Goal: Task Accomplishment & Management: Manage account settings

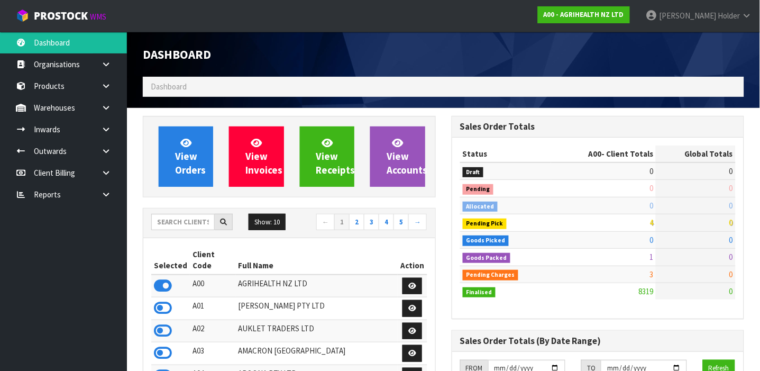
scroll to position [801, 309]
click at [57, 93] on link "Products" at bounding box center [63, 86] width 127 height 22
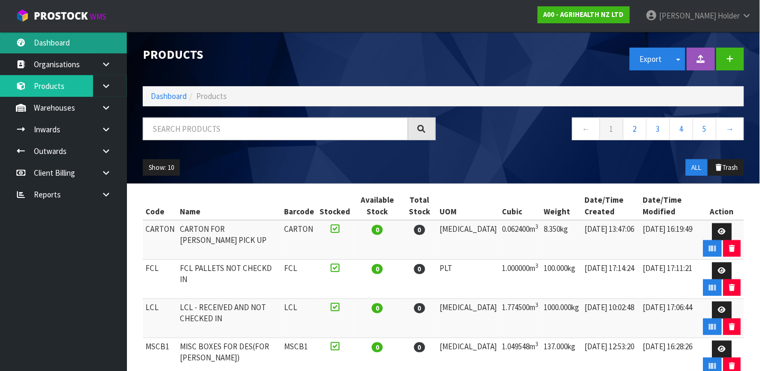
click at [34, 41] on link "Dashboard" at bounding box center [63, 43] width 127 height 22
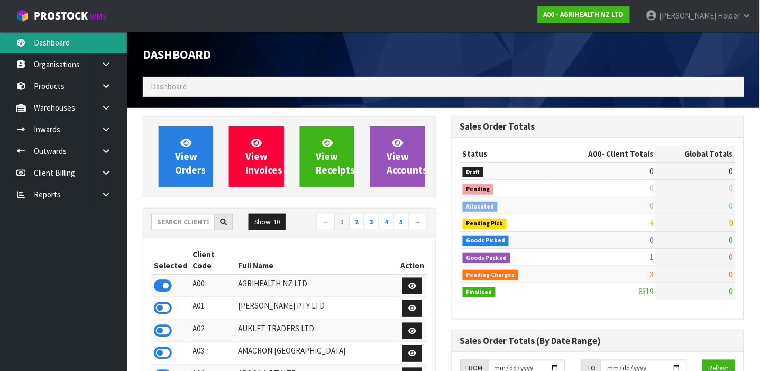
scroll to position [801, 309]
click at [185, 217] on input "text" at bounding box center [182, 222] width 63 height 16
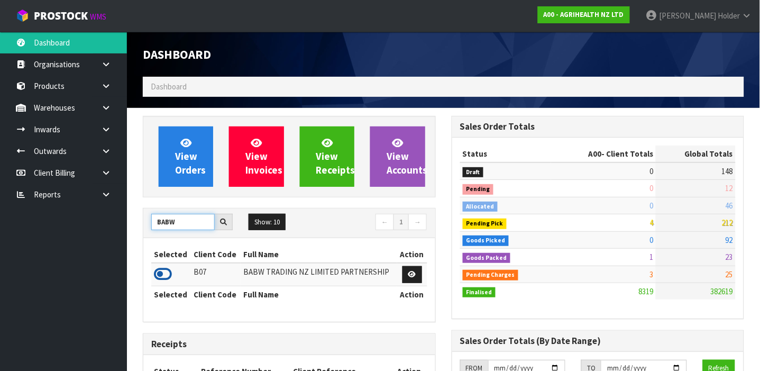
type input "BABW"
click at [159, 266] on icon at bounding box center [163, 274] width 18 height 16
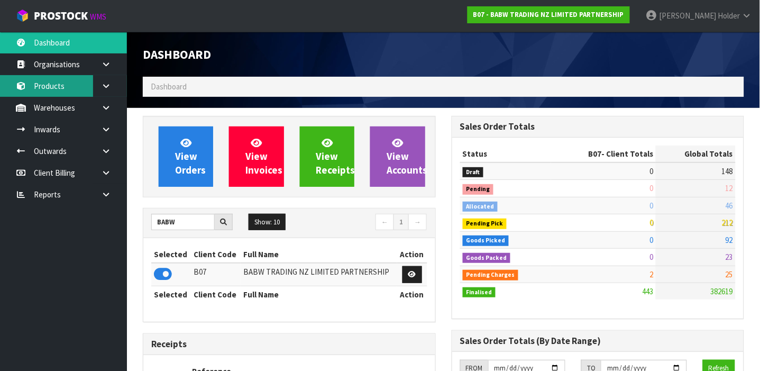
click at [68, 77] on link "Products" at bounding box center [63, 86] width 127 height 22
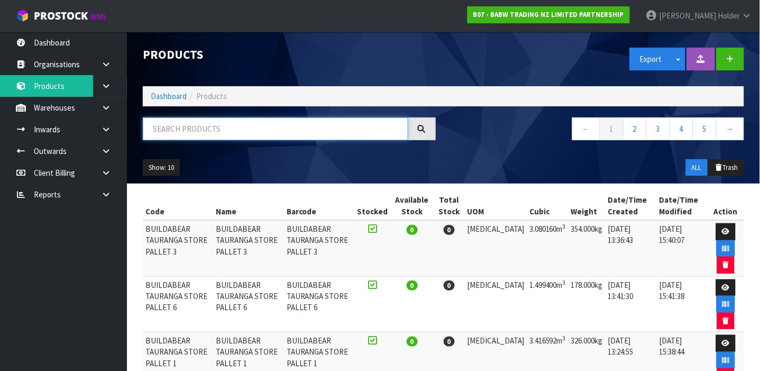
click at [182, 128] on input "text" at bounding box center [276, 128] width 266 height 23
type input "9360410009118"
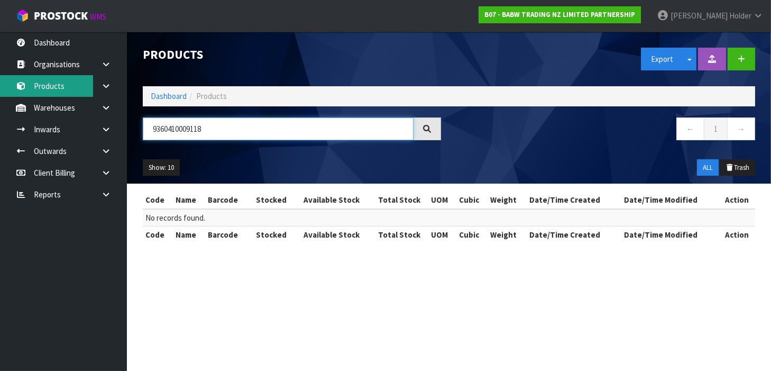
drag, startPoint x: 255, startPoint y: 132, endPoint x: 0, endPoint y: 93, distance: 258.0
click at [0, 94] on body "Toggle navigation ProStock WMS B07 - BABW TRADING NZ LIMITED PARTNERSHIP [PERSO…" at bounding box center [385, 185] width 771 height 371
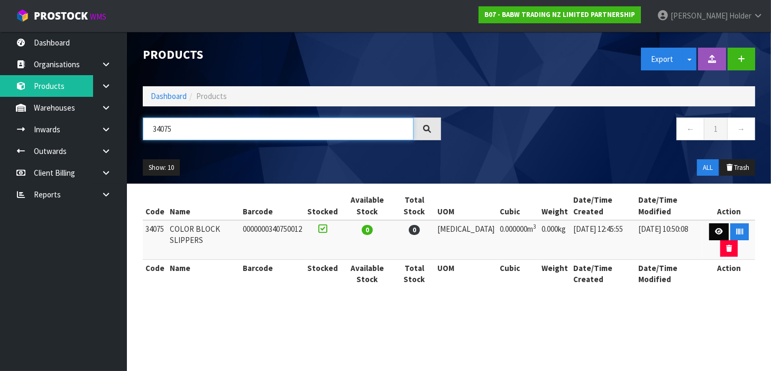
type input "34075"
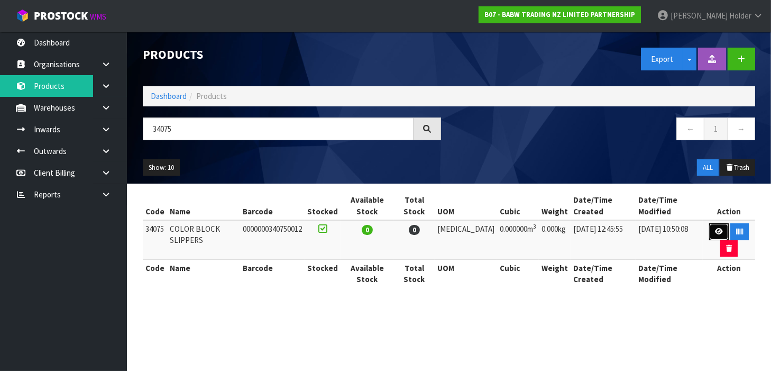
click at [719, 228] on link at bounding box center [720, 231] width 20 height 17
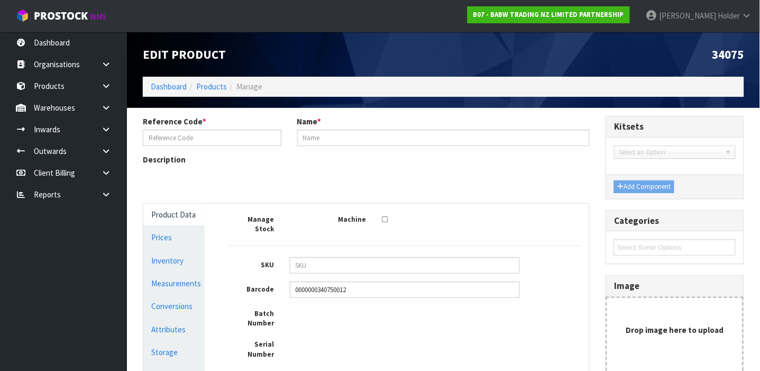
type input "34075"
type input "COLOR BLOCK SLIPPERS"
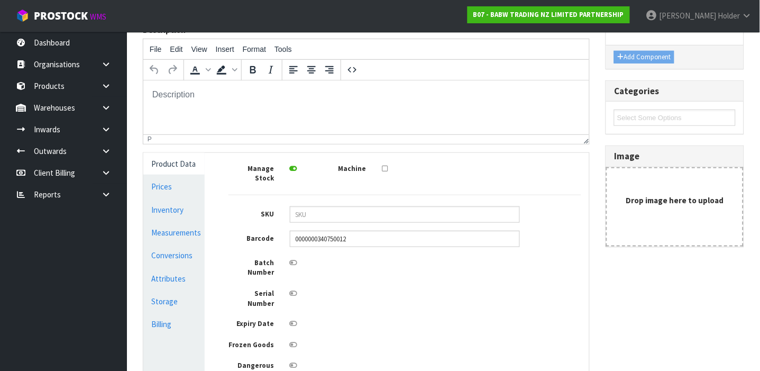
scroll to position [141, 0]
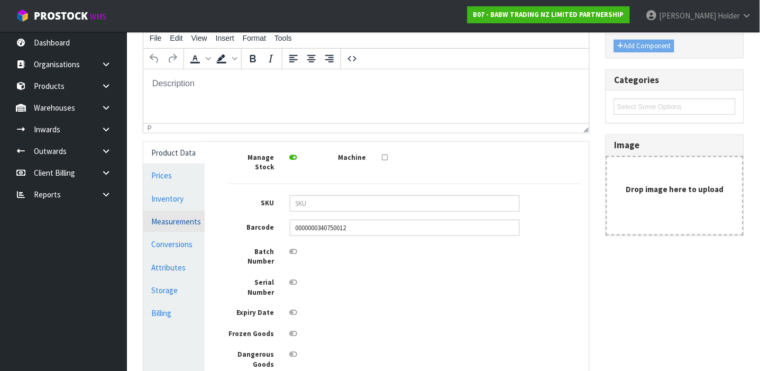
click at [190, 229] on link "Measurements" at bounding box center [173, 222] width 61 height 22
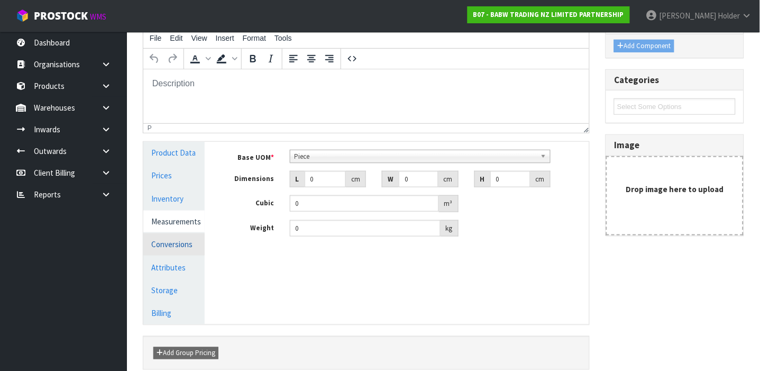
click at [191, 238] on link "Conversions" at bounding box center [173, 244] width 61 height 22
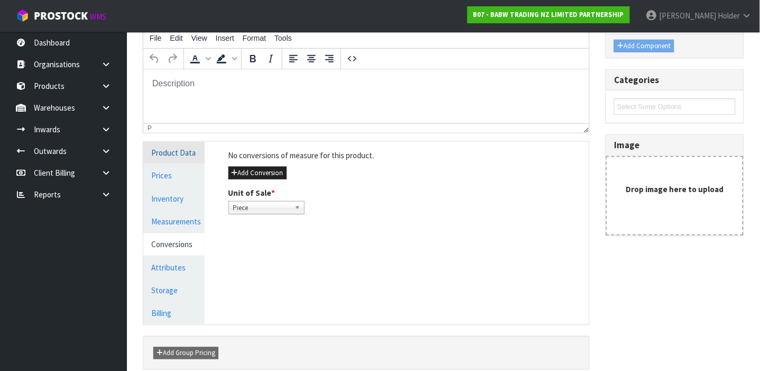
click at [186, 152] on link "Product Data" at bounding box center [173, 153] width 61 height 22
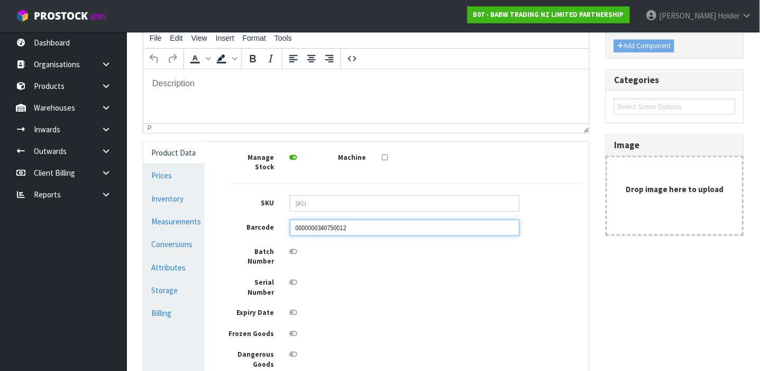
click at [384, 220] on input "0000000340750012" at bounding box center [405, 228] width 230 height 16
type input "00000000000000"
type input "9360410009118"
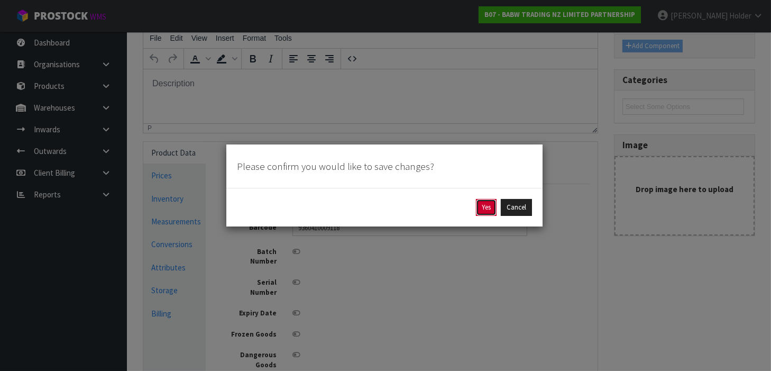
click at [476, 212] on button "Yes" at bounding box center [486, 207] width 21 height 17
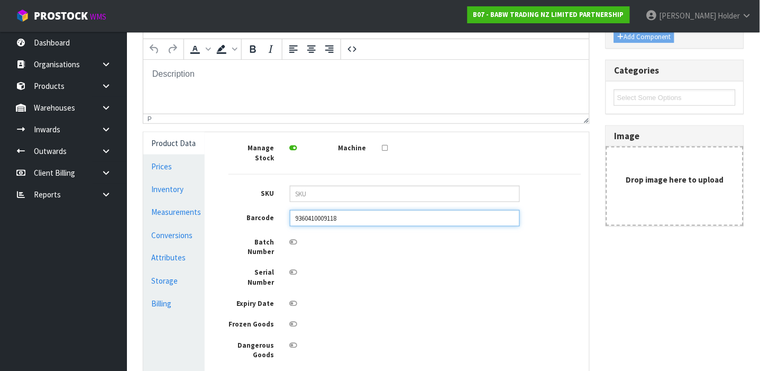
scroll to position [212, 0]
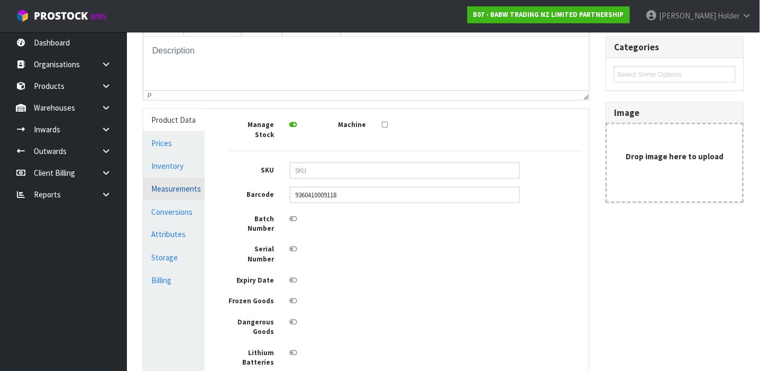
click at [186, 188] on link "Measurements" at bounding box center [173, 189] width 61 height 22
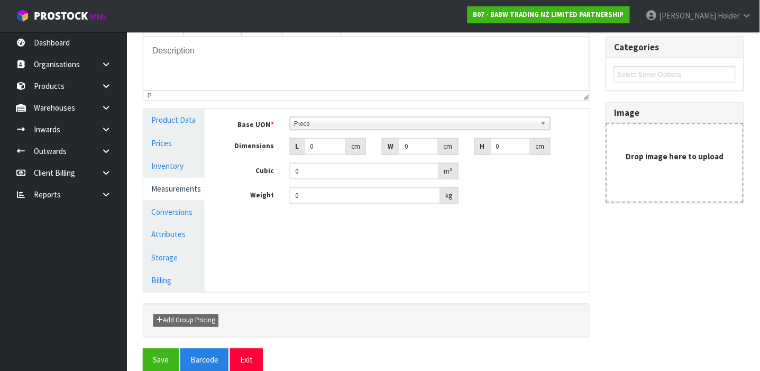
click at [301, 125] on span "Piece" at bounding box center [416, 123] width 242 height 13
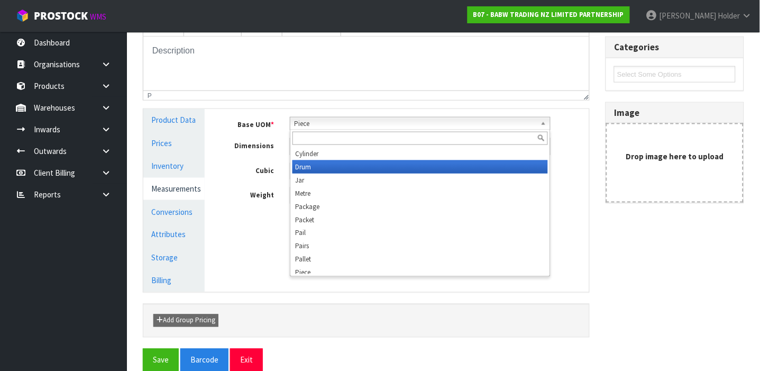
scroll to position [0, 0]
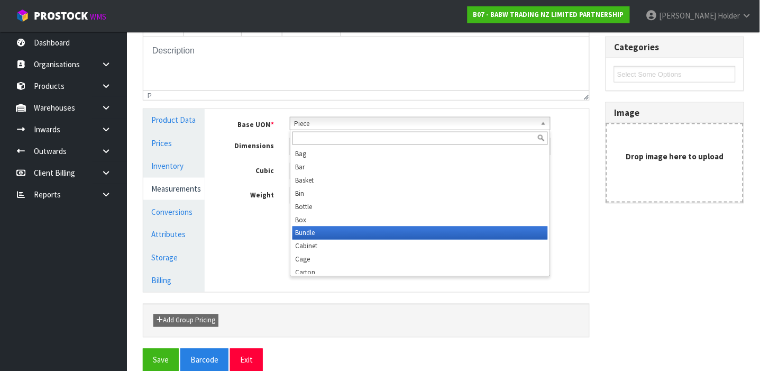
click at [320, 230] on li "Bundle" at bounding box center [421, 232] width 256 height 13
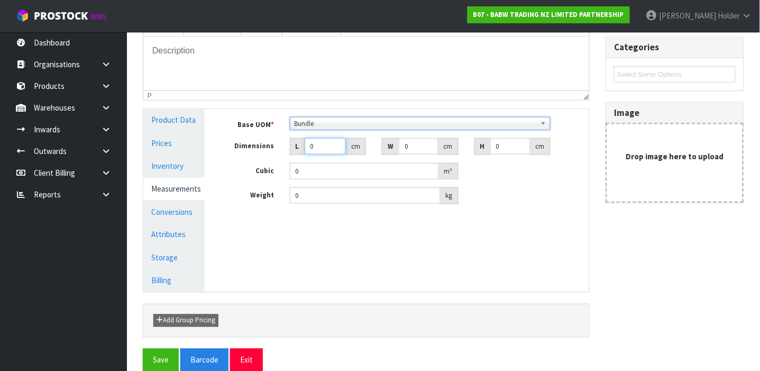
click at [316, 151] on input "0" at bounding box center [325, 146] width 41 height 16
click at [175, 215] on link "Conversions" at bounding box center [173, 212] width 61 height 22
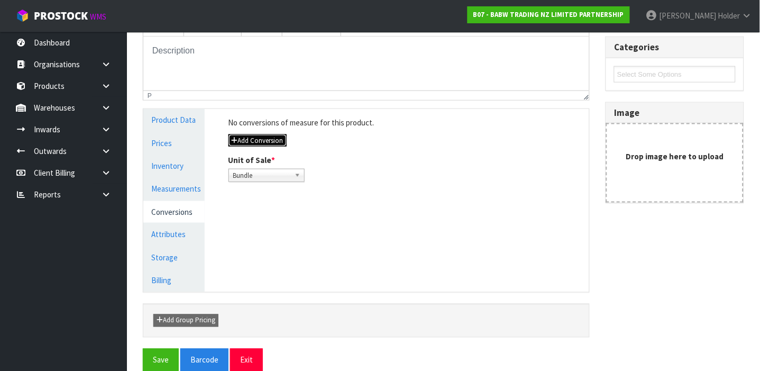
click at [276, 138] on button "Add Conversion" at bounding box center [258, 140] width 58 height 13
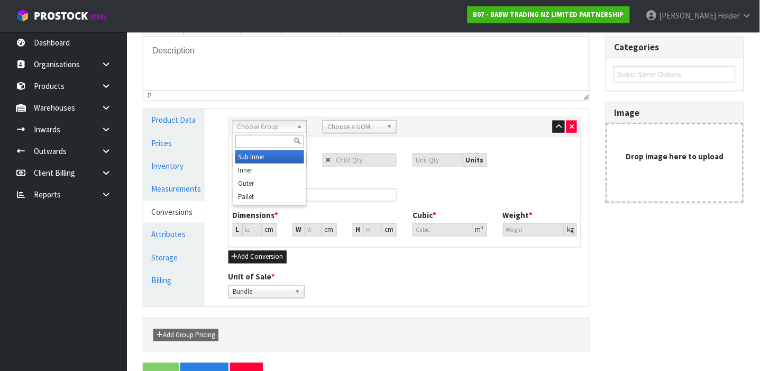
click at [275, 123] on span "Choose Group" at bounding box center [265, 127] width 55 height 13
type input "OU"
click at [283, 160] on li "Ou ter" at bounding box center [269, 156] width 69 height 13
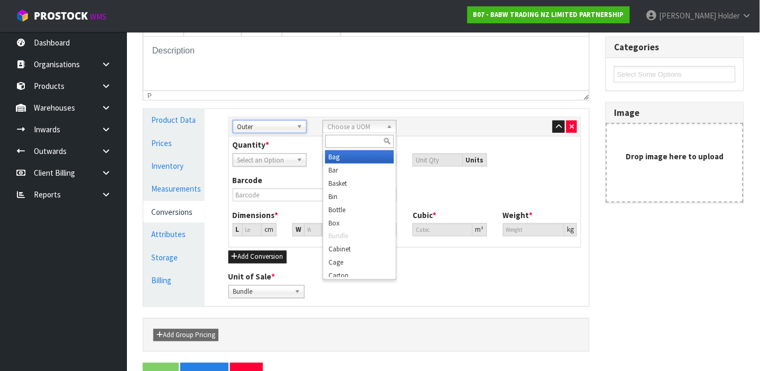
click at [349, 126] on span "Choose a UOM" at bounding box center [355, 127] width 55 height 13
type input "CAR"
click at [346, 153] on li "Car ton" at bounding box center [359, 156] width 69 height 13
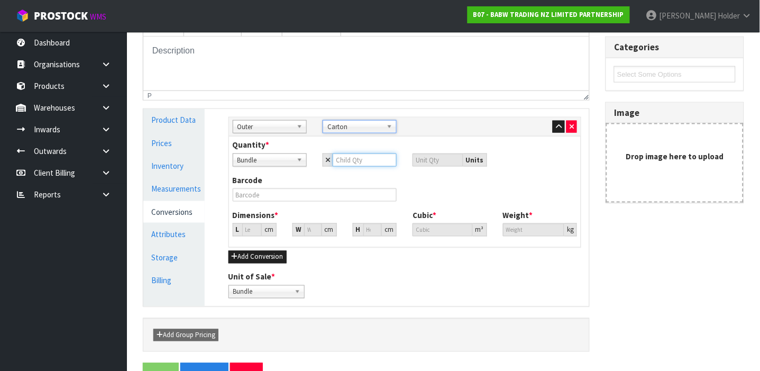
click at [367, 157] on input "number" at bounding box center [365, 159] width 64 height 13
type input "1"
type input "12"
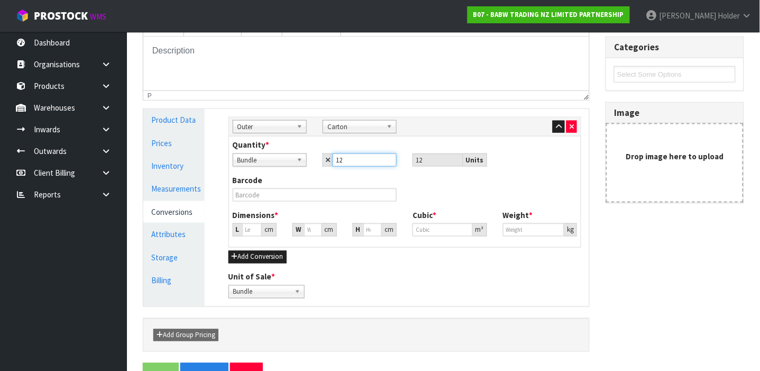
type input "12"
type input "0"
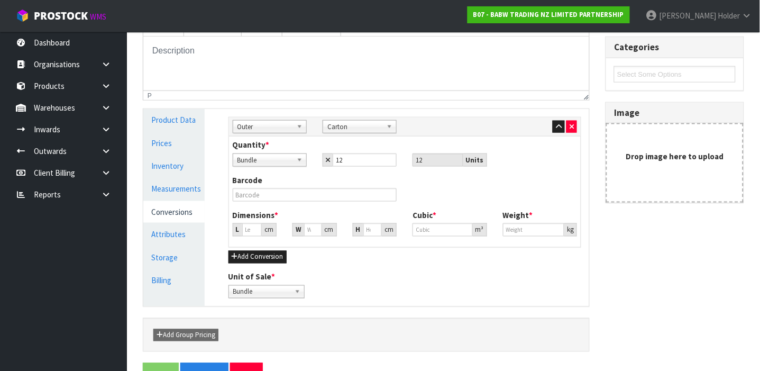
type input "0"
click at [320, 202] on div "Barcode" at bounding box center [315, 188] width 180 height 27
click at [320, 195] on input "text" at bounding box center [315, 194] width 165 height 13
type input "2"
type input "0.000001"
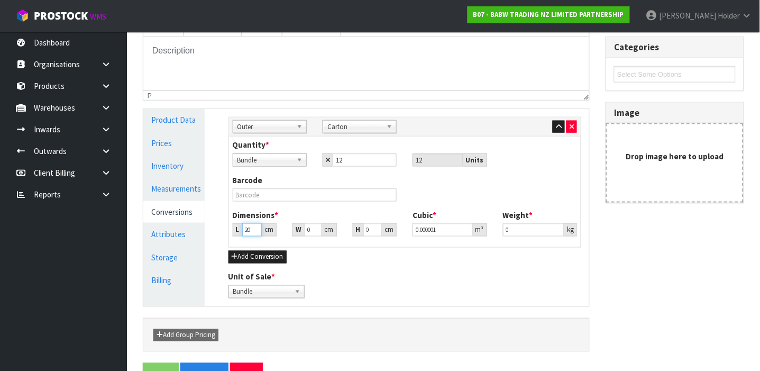
type input "20"
type input "25"
type input "2"
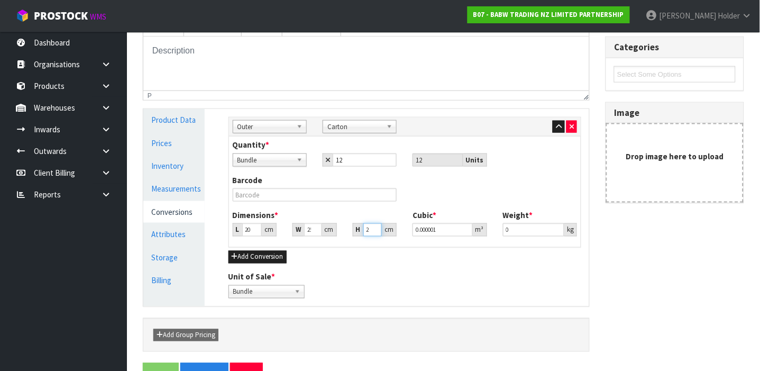
type input "0.001"
type input "22"
type input "0.011"
type input "2"
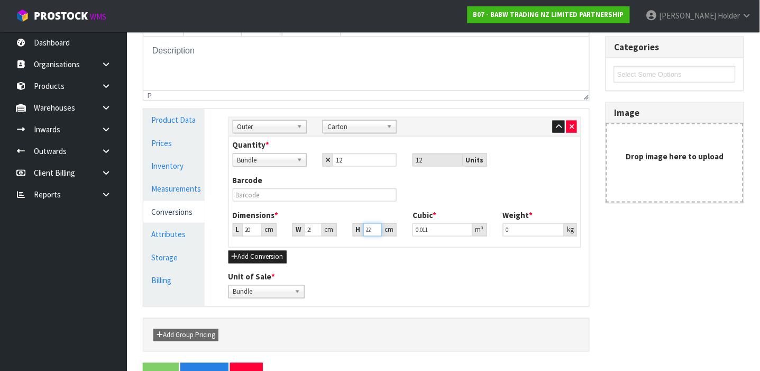
type input "0.001"
type input "23"
type input "0.0115"
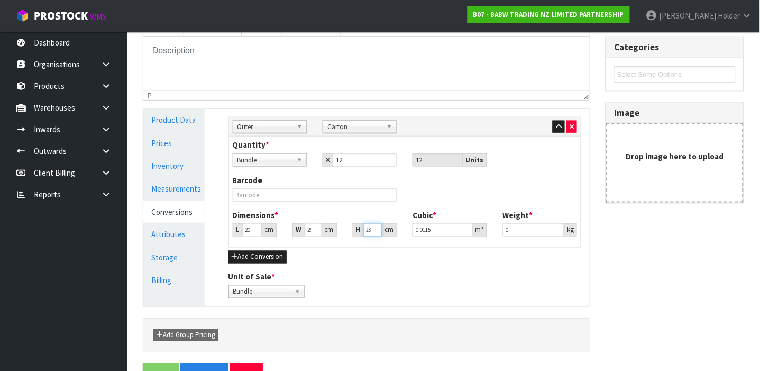
type input "23"
click at [510, 226] on input "0" at bounding box center [533, 229] width 61 height 13
type input "0.95"
click at [286, 188] on input "text" at bounding box center [315, 194] width 165 height 13
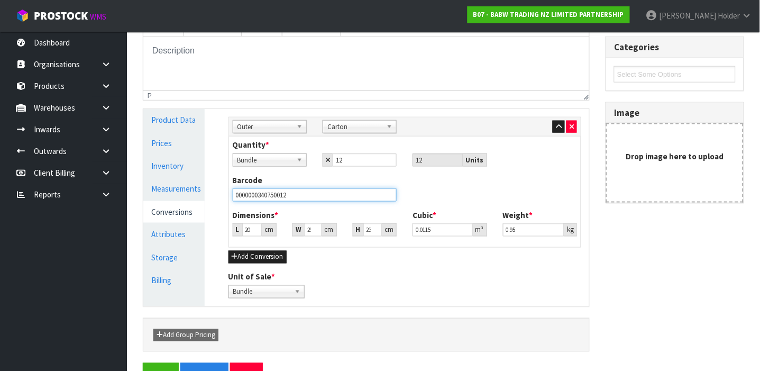
type input "0000000340750012"
click at [143, 363] on button "Save" at bounding box center [161, 374] width 36 height 23
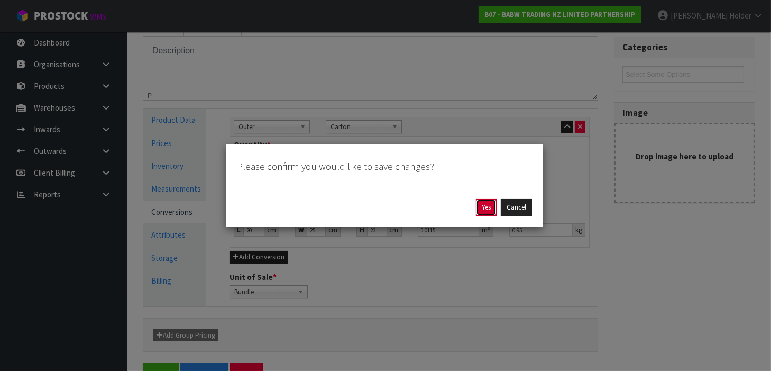
click at [487, 207] on button "Yes" at bounding box center [486, 207] width 21 height 17
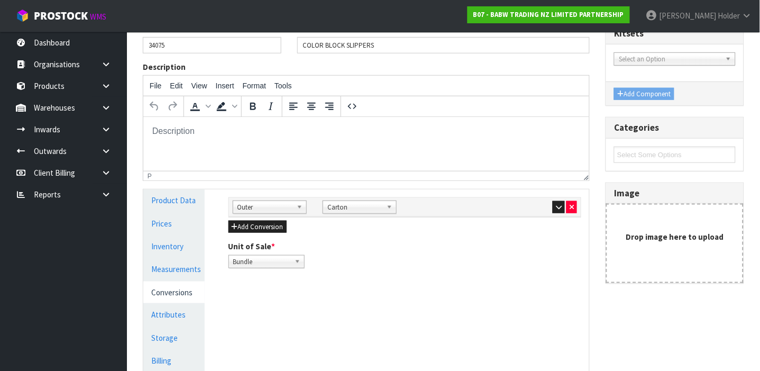
scroll to position [141, 0]
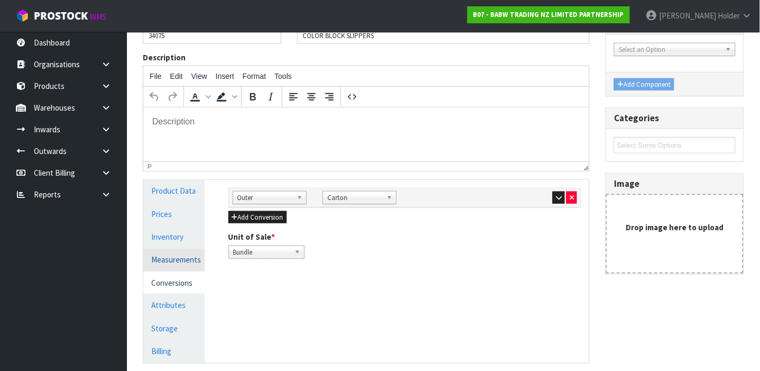
click at [171, 262] on link "Measurements" at bounding box center [173, 260] width 61 height 22
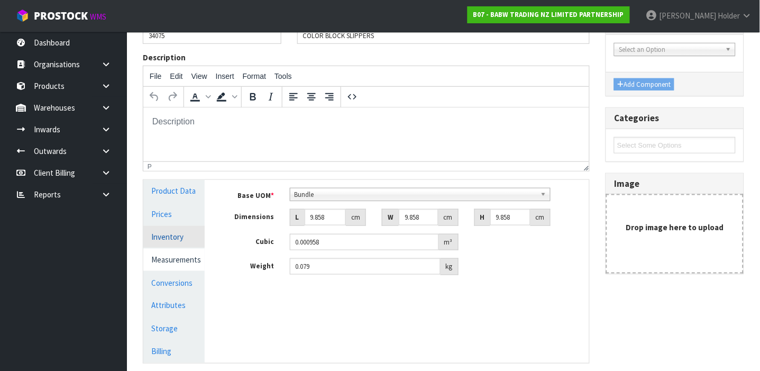
click at [174, 235] on link "Inventory" at bounding box center [173, 237] width 61 height 22
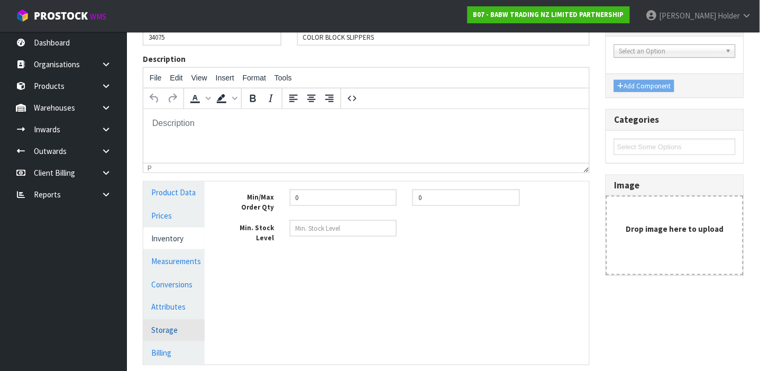
scroll to position [228, 0]
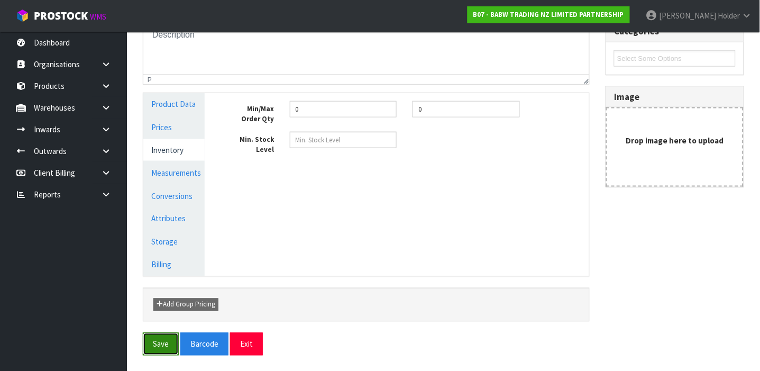
click at [158, 339] on button "Save" at bounding box center [161, 344] width 36 height 23
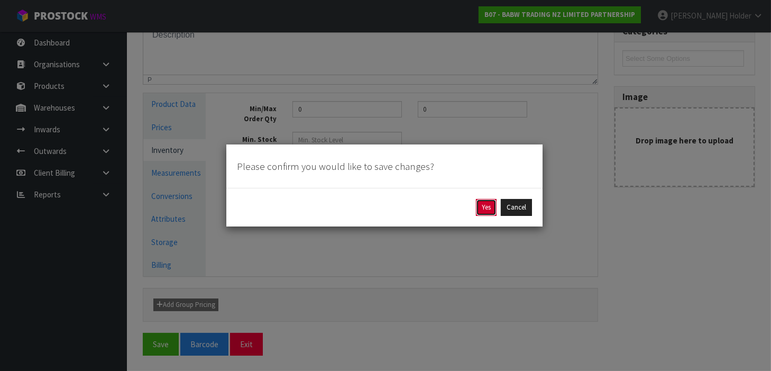
click at [486, 203] on button "Yes" at bounding box center [486, 207] width 21 height 17
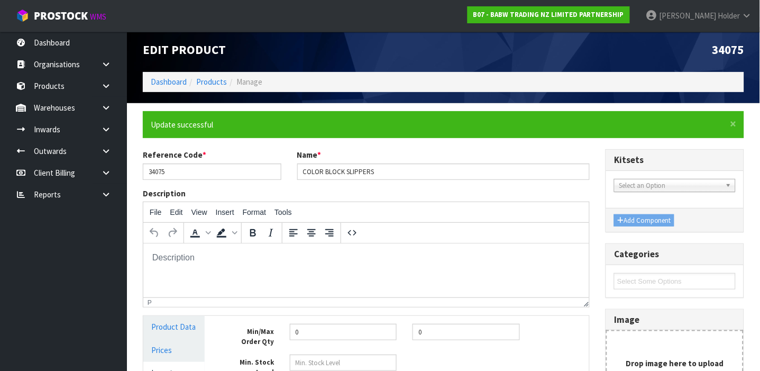
scroll to position [0, 0]
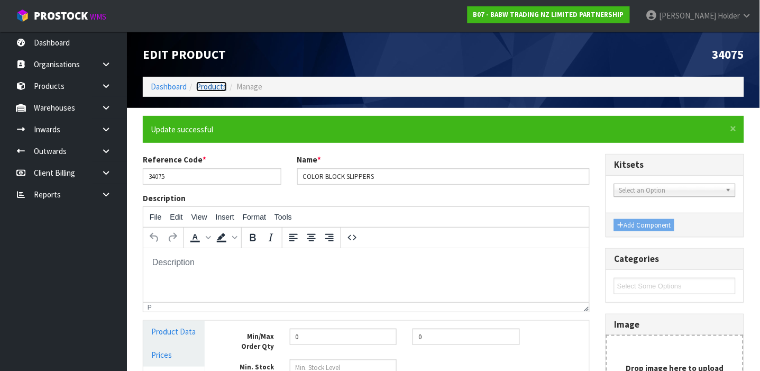
click at [205, 81] on link "Products" at bounding box center [211, 86] width 31 height 10
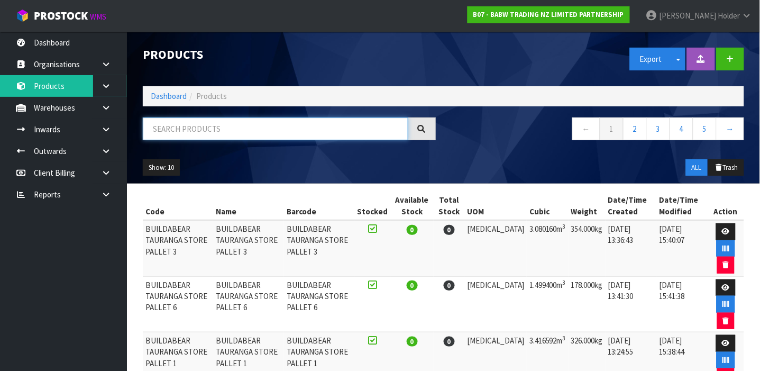
click at [200, 137] on input "text" at bounding box center [276, 128] width 266 height 23
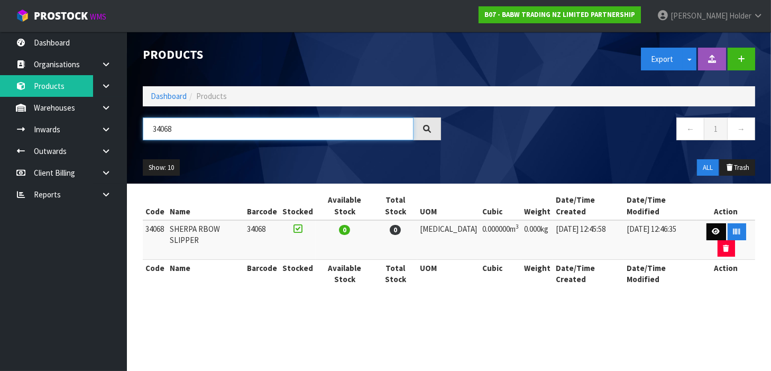
type input "34068"
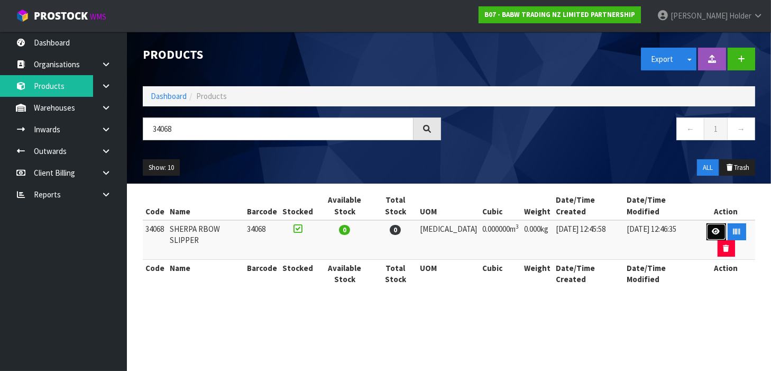
click at [707, 223] on link at bounding box center [717, 231] width 20 height 17
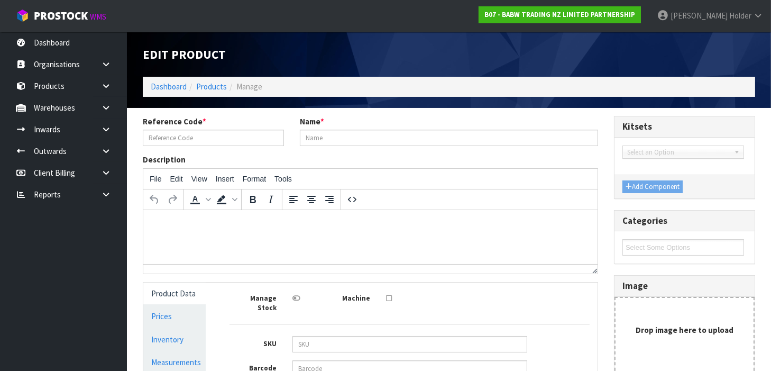
type input "34068"
type input "SHERPA RBOW SLIPPER"
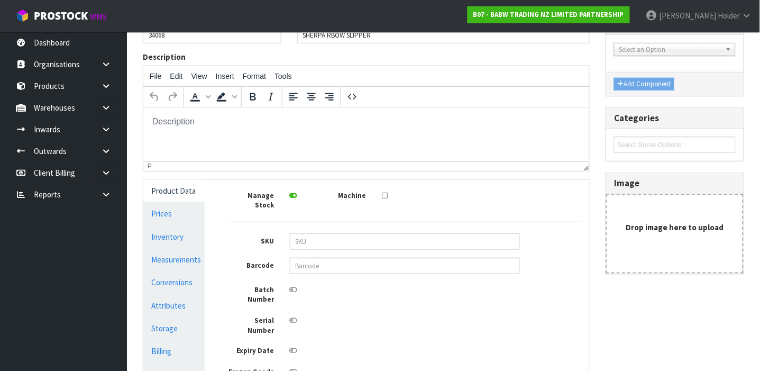
scroll to position [70, 0]
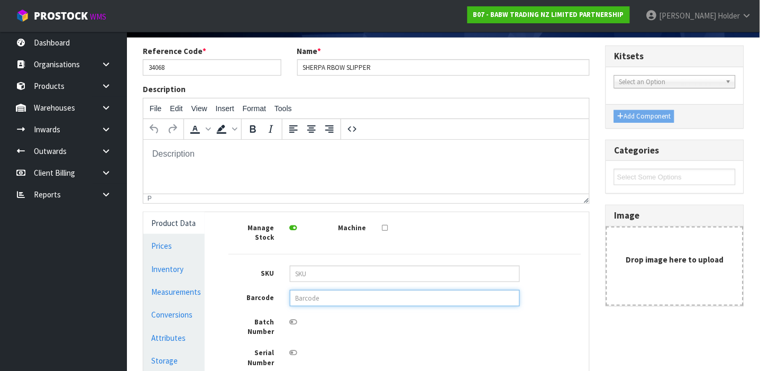
click at [349, 290] on input "text" at bounding box center [405, 298] width 230 height 16
type input "9360410009774"
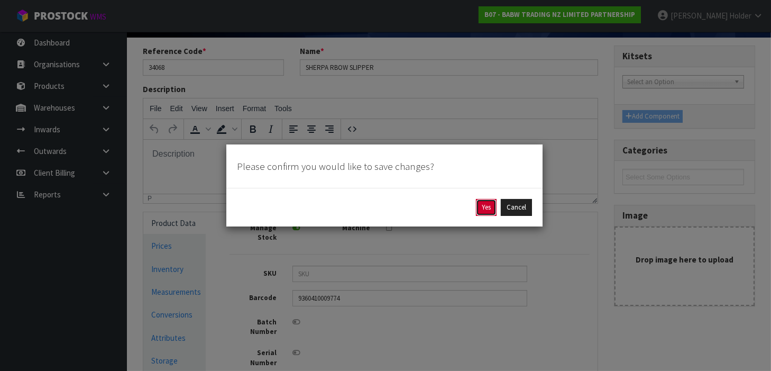
click at [480, 203] on button "Yes" at bounding box center [486, 207] width 21 height 17
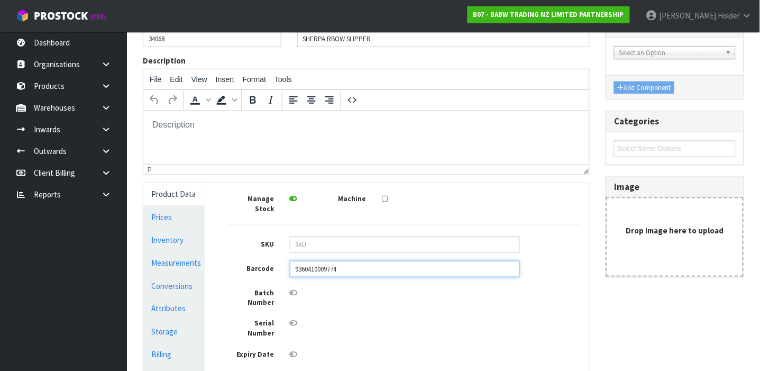
scroll to position [212, 0]
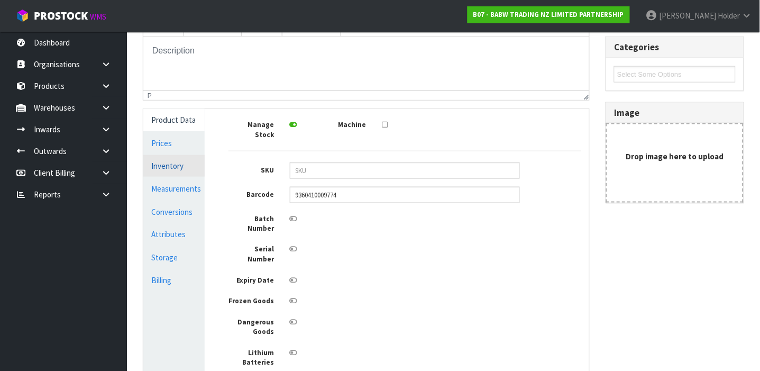
click at [185, 174] on link "Inventory" at bounding box center [173, 166] width 61 height 22
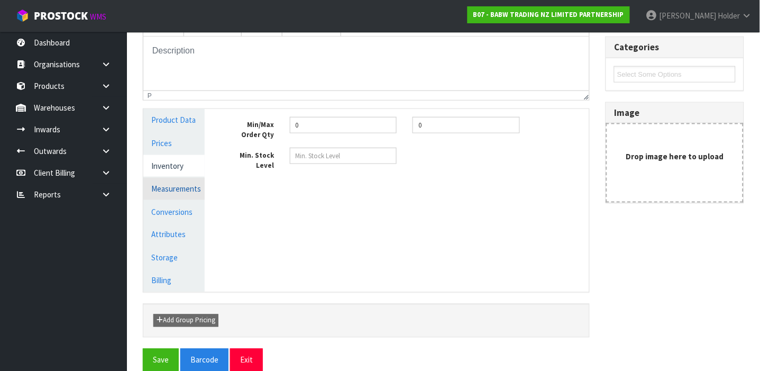
click at [186, 183] on link "Measurements" at bounding box center [173, 189] width 61 height 22
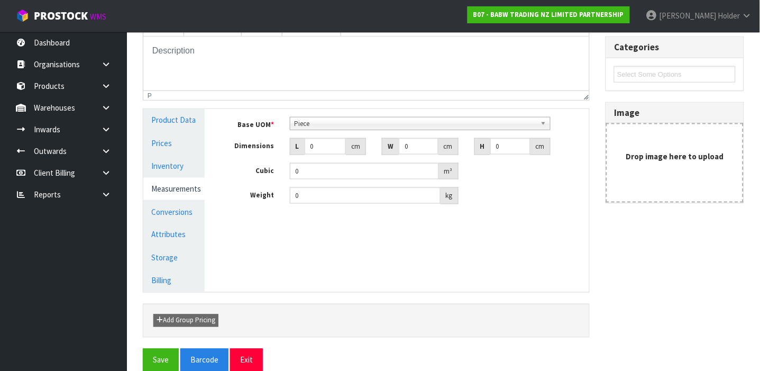
click at [315, 115] on div "Base UOM * Bag Bar Basket Bin Bottle Box Bundle Cabinet Cage Carton Case Coil C…" at bounding box center [405, 164] width 369 height 111
click at [315, 121] on span "Piece" at bounding box center [416, 123] width 242 height 13
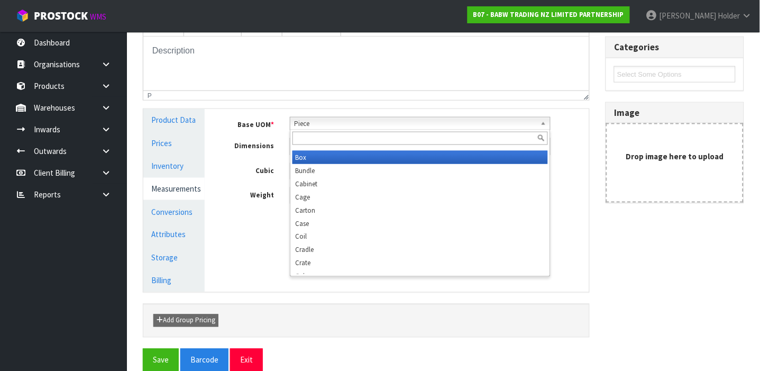
scroll to position [0, 0]
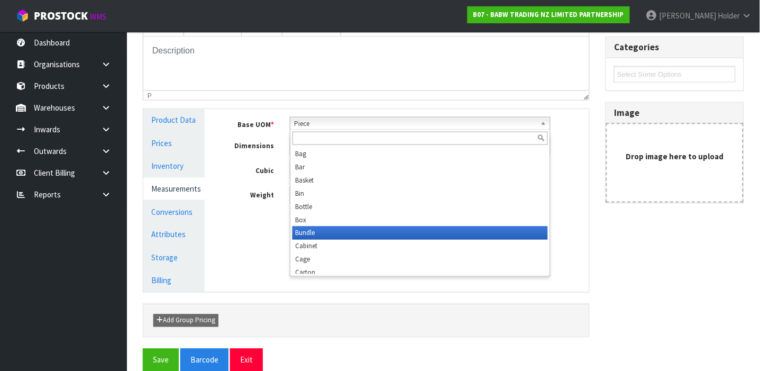
click at [319, 235] on li "Bundle" at bounding box center [421, 232] width 256 height 13
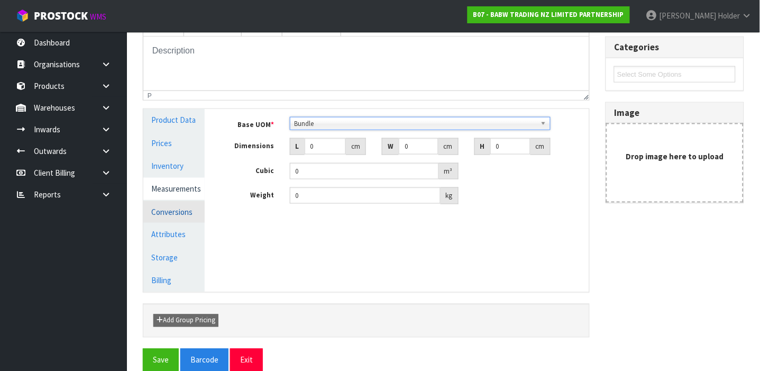
click at [184, 212] on link "Conversions" at bounding box center [173, 212] width 61 height 22
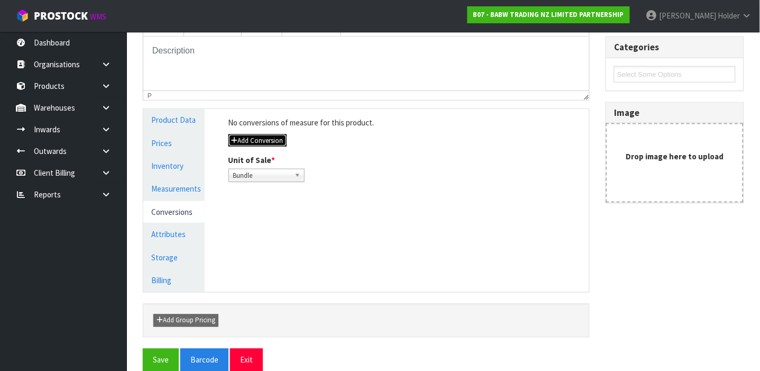
click at [272, 135] on button "Add Conversion" at bounding box center [258, 140] width 58 height 13
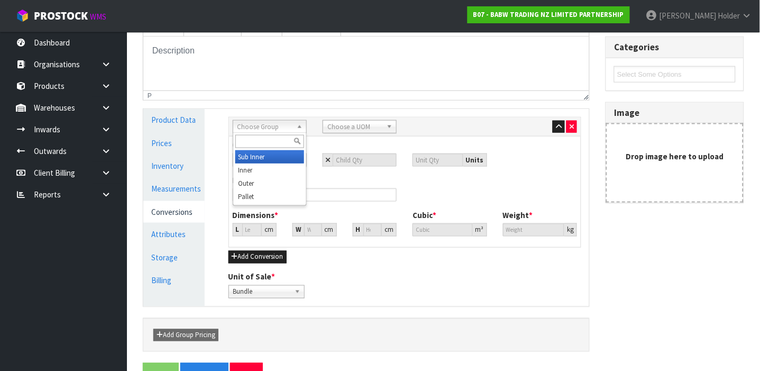
click at [272, 126] on span "Choose Group" at bounding box center [265, 127] width 55 height 13
click at [273, 180] on li "Outer" at bounding box center [269, 183] width 69 height 13
click at [332, 130] on span "Choose a UOM" at bounding box center [355, 127] width 55 height 13
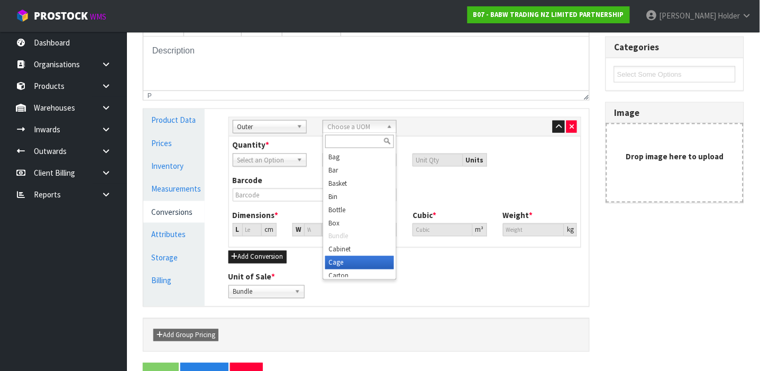
scroll to position [5, 0]
click at [346, 269] on li "Carton" at bounding box center [359, 271] width 69 height 13
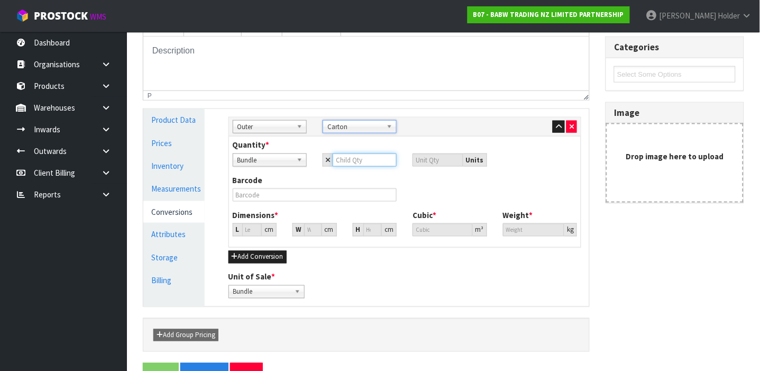
click at [354, 161] on input "number" at bounding box center [365, 159] width 64 height 13
type input "21"
type input "2"
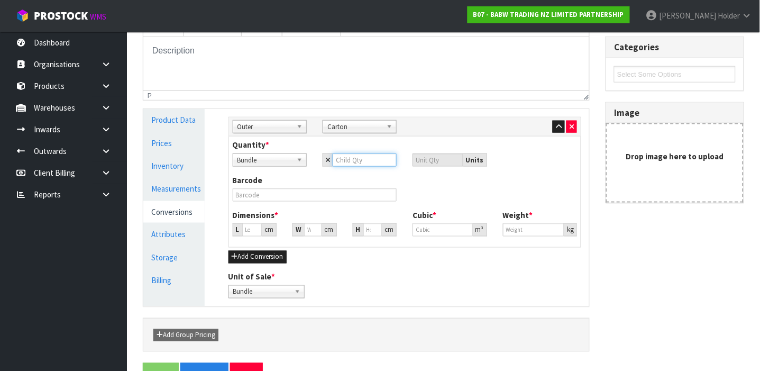
type input "1"
type input "12"
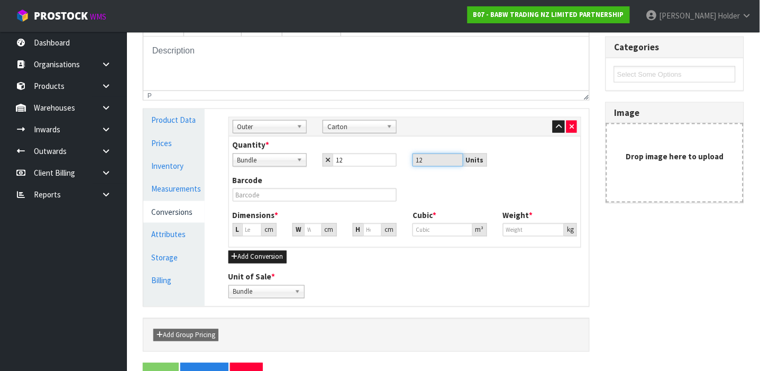
type input "0"
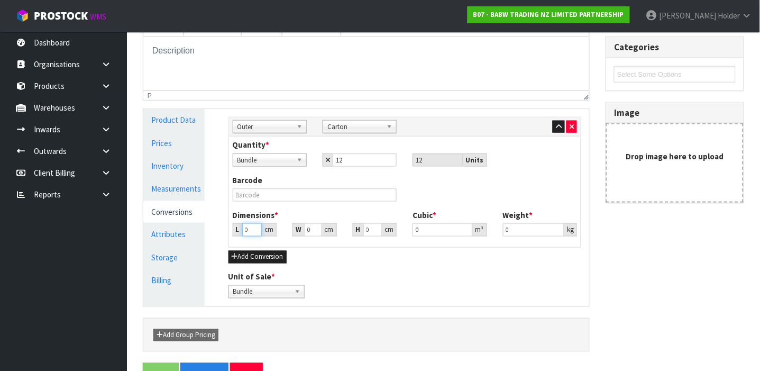
type input "2"
type input "0.000001"
type input "22"
type input "33"
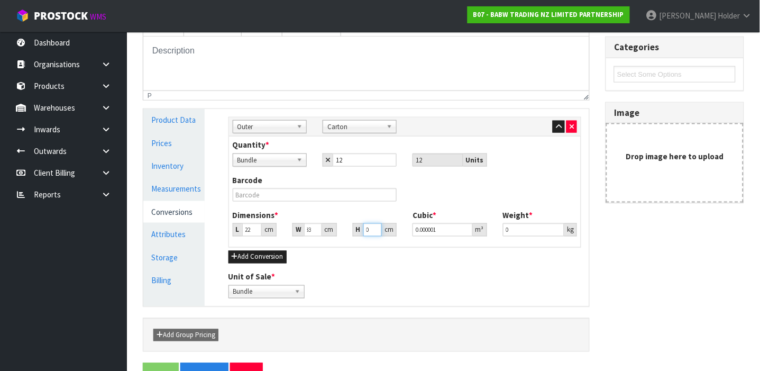
scroll to position [0, 0]
type input "2"
type input "0.001452"
type input "21"
type input "0.015246"
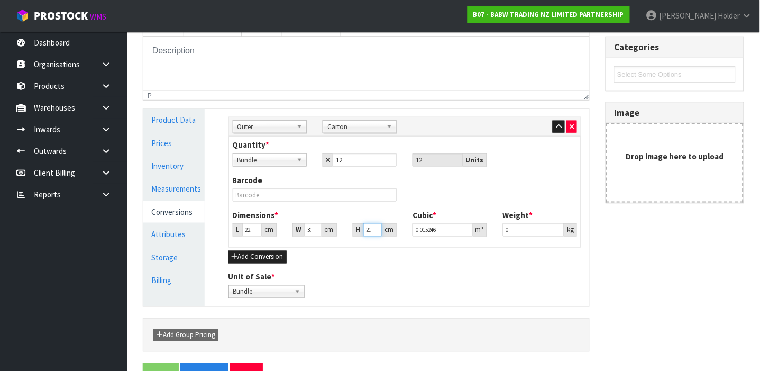
scroll to position [0, 1]
type input "21"
type input "1"
type input "1.1"
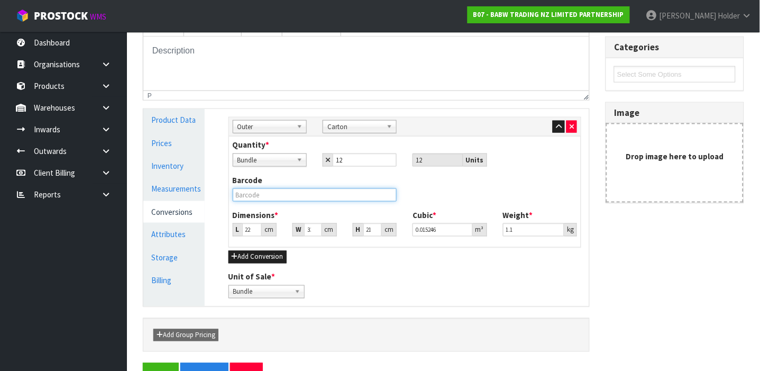
click at [311, 190] on input "text" at bounding box center [315, 194] width 165 height 13
type input "0000000340680012"
click at [143, 363] on button "Save" at bounding box center [161, 374] width 36 height 23
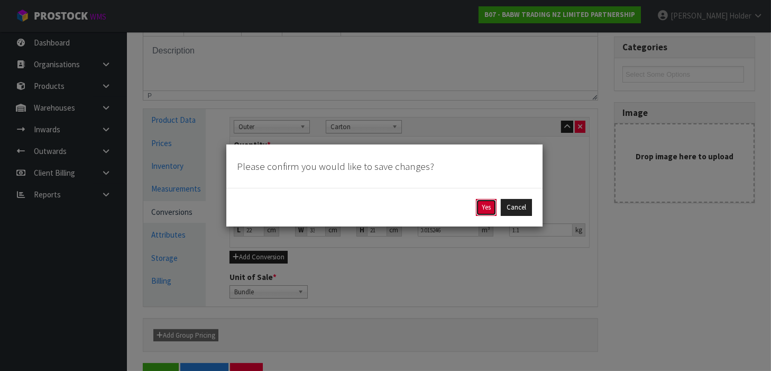
click at [489, 208] on button "Yes" at bounding box center [486, 207] width 21 height 17
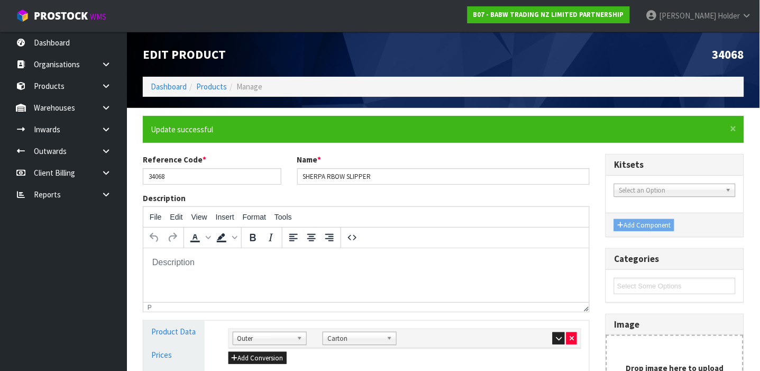
scroll to position [70, 0]
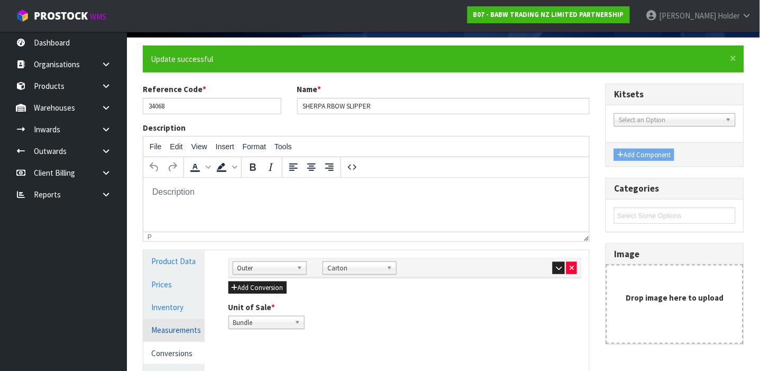
click at [179, 326] on link "Measurements" at bounding box center [173, 330] width 61 height 22
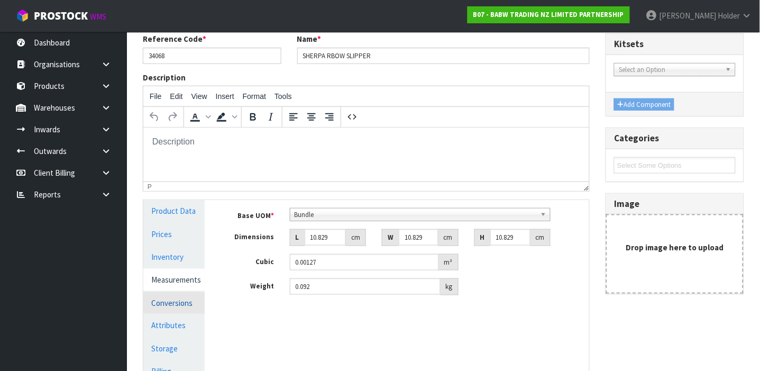
scroll to position [141, 0]
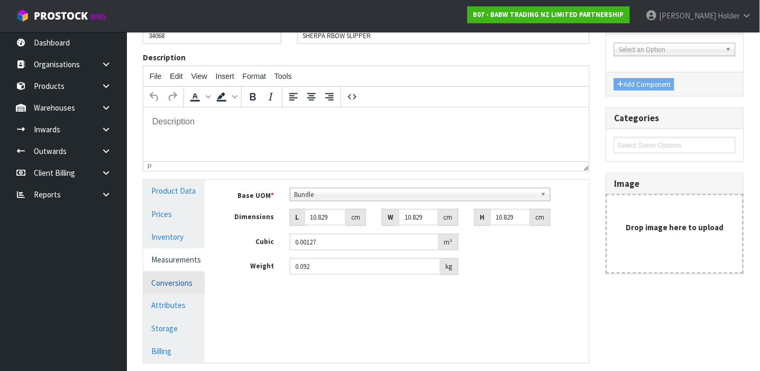
click at [193, 284] on link "Conversions" at bounding box center [173, 283] width 61 height 22
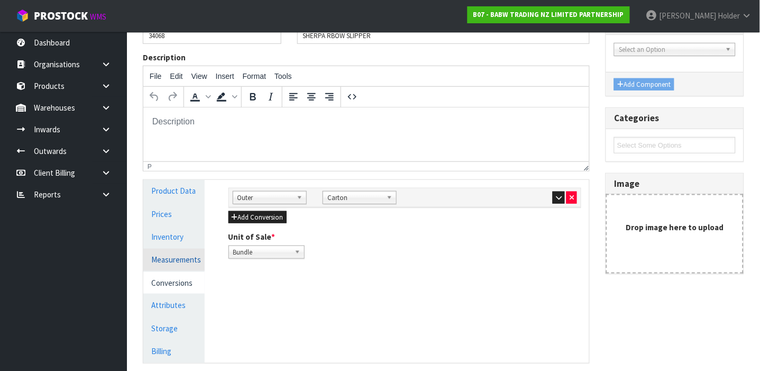
click at [193, 265] on link "Measurements" at bounding box center [173, 260] width 61 height 22
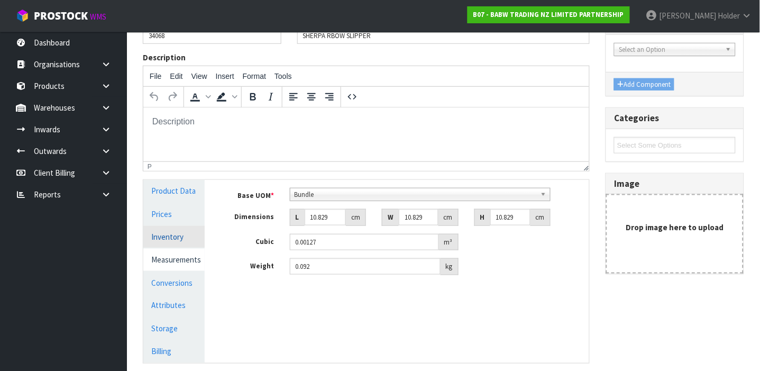
click at [183, 237] on link "Inventory" at bounding box center [173, 237] width 61 height 22
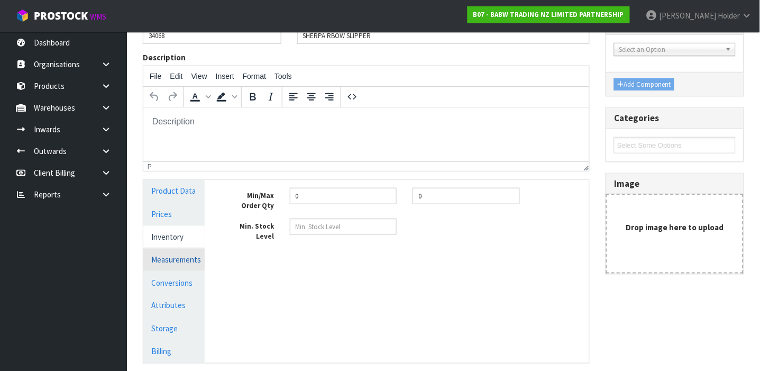
click at [183, 261] on link "Measurements" at bounding box center [173, 260] width 61 height 22
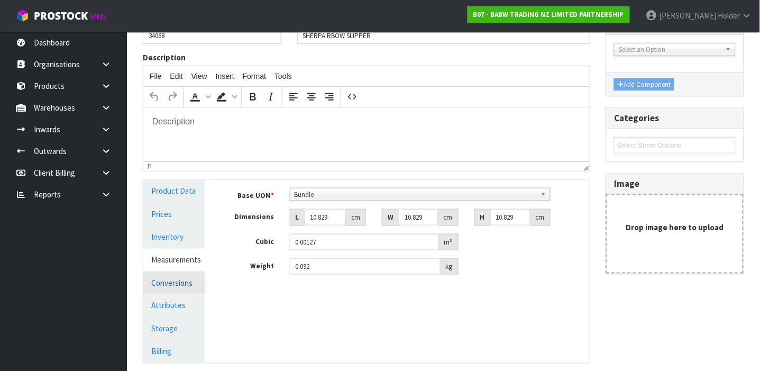
click at [183, 275] on link "Conversions" at bounding box center [173, 283] width 61 height 22
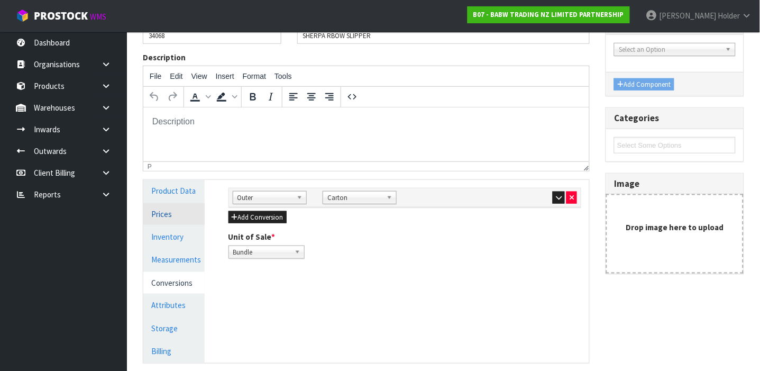
click at [174, 221] on link "Prices" at bounding box center [173, 214] width 61 height 22
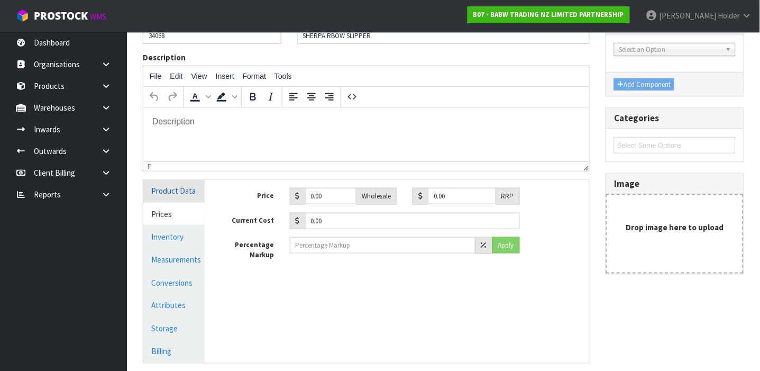
click at [187, 195] on link "Product Data" at bounding box center [173, 191] width 61 height 22
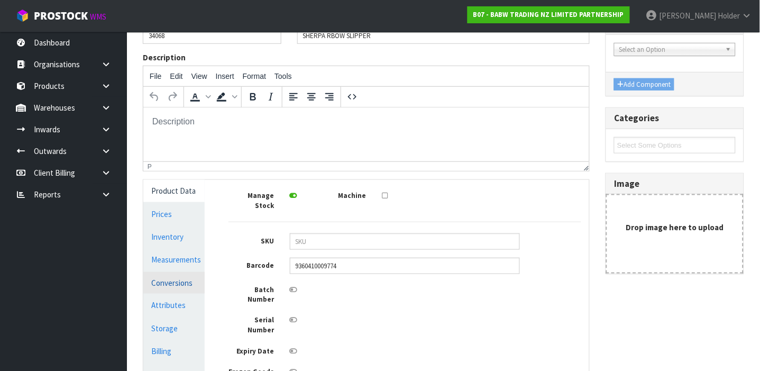
click at [191, 288] on link "Conversions" at bounding box center [173, 283] width 61 height 22
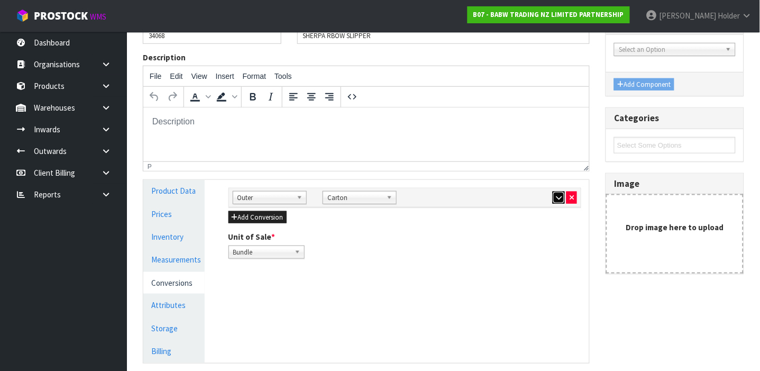
click at [556, 195] on icon "button" at bounding box center [559, 197] width 6 height 7
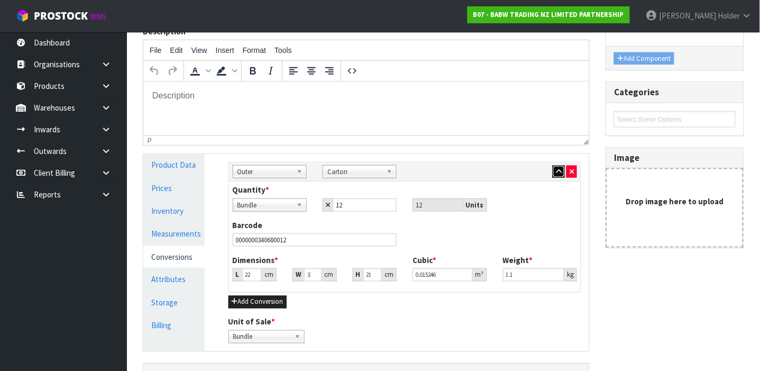
scroll to position [212, 0]
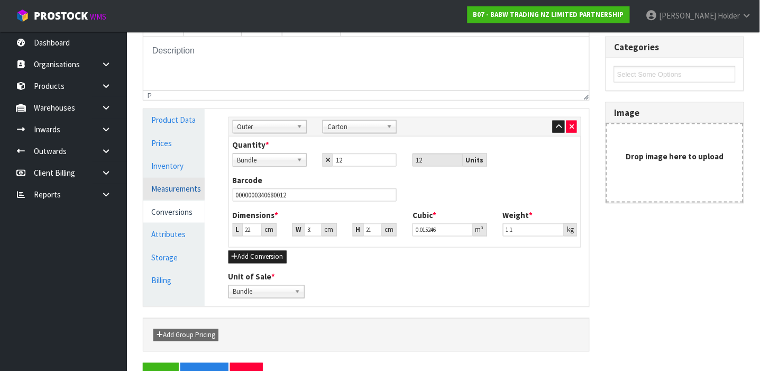
click at [174, 192] on link "Measurements" at bounding box center [173, 189] width 61 height 22
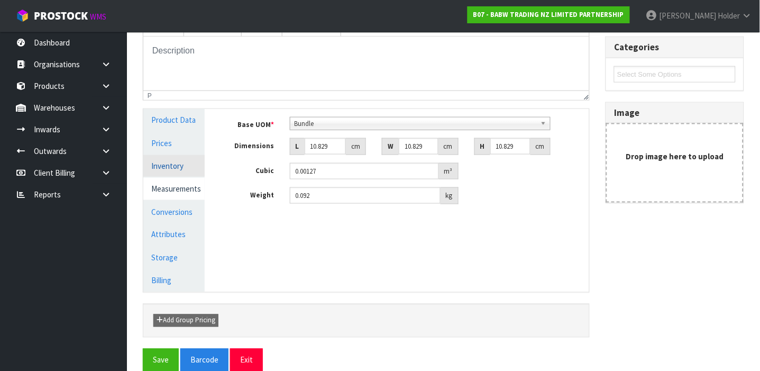
click at [185, 171] on link "Inventory" at bounding box center [173, 166] width 61 height 22
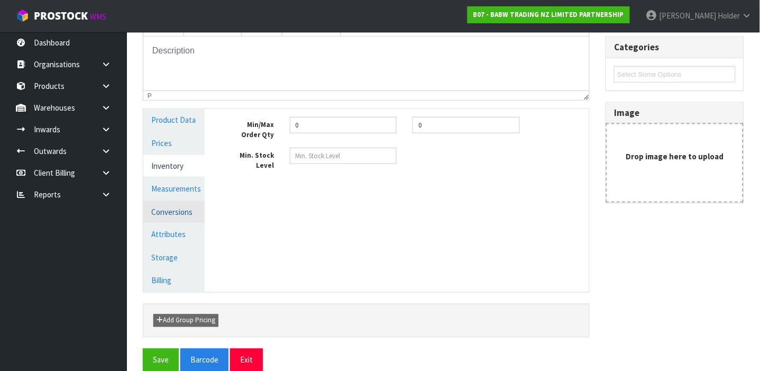
click at [175, 208] on link "Conversions" at bounding box center [173, 212] width 61 height 22
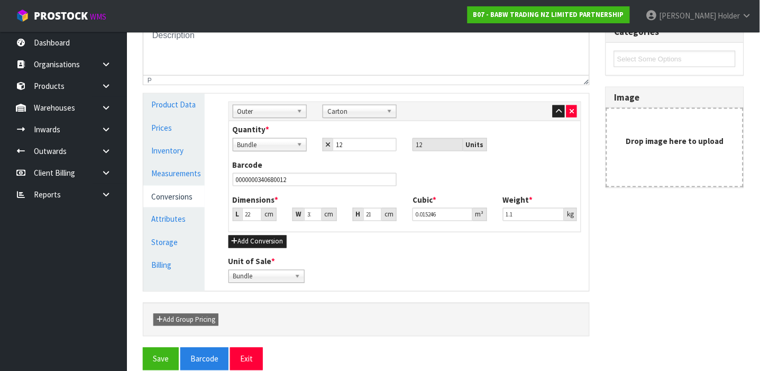
scroll to position [242, 0]
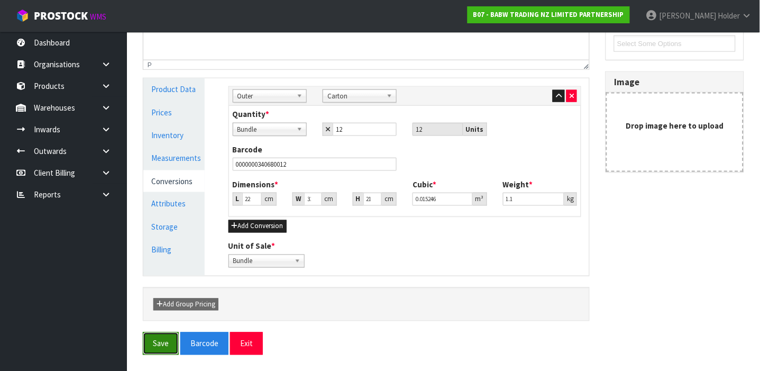
click at [162, 341] on button "Save" at bounding box center [161, 343] width 36 height 23
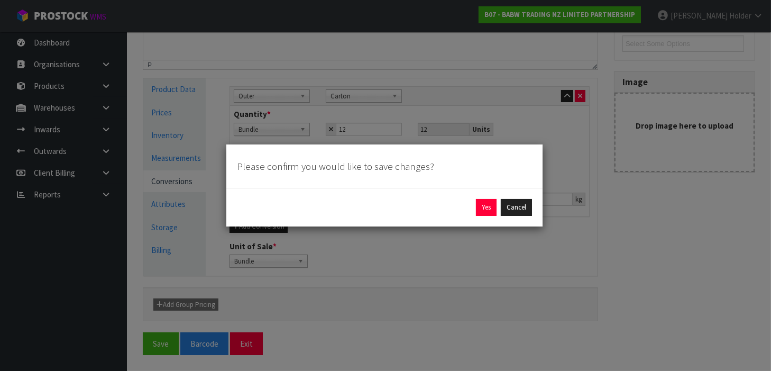
click at [484, 198] on div "Yes Cancel" at bounding box center [384, 207] width 316 height 39
click at [484, 201] on button "Yes" at bounding box center [486, 207] width 21 height 17
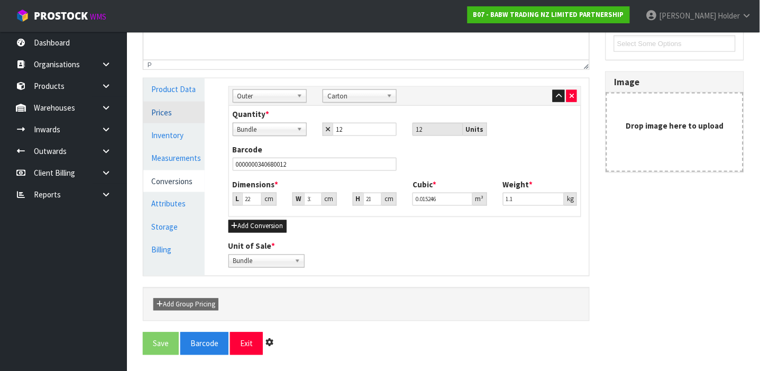
scroll to position [0, 0]
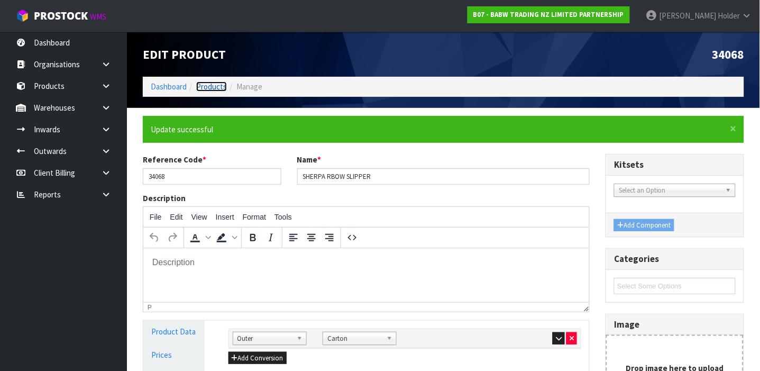
click at [206, 83] on link "Products" at bounding box center [211, 86] width 31 height 10
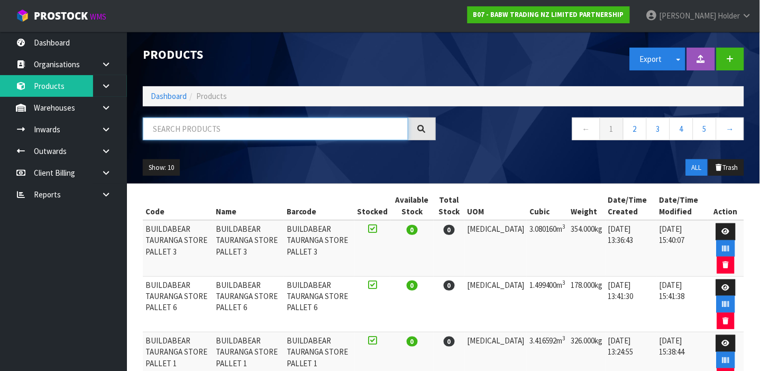
click at [244, 125] on input "text" at bounding box center [276, 128] width 266 height 23
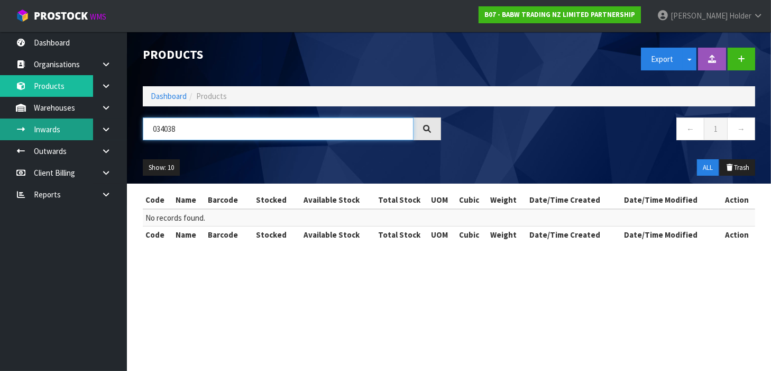
drag, startPoint x: 157, startPoint y: 128, endPoint x: 86, endPoint y: 126, distance: 71.5
click at [89, 129] on body "Toggle navigation ProStock WMS B07 - BABW TRADING NZ LIMITED PARTNERSHIP [PERSO…" at bounding box center [385, 185] width 771 height 371
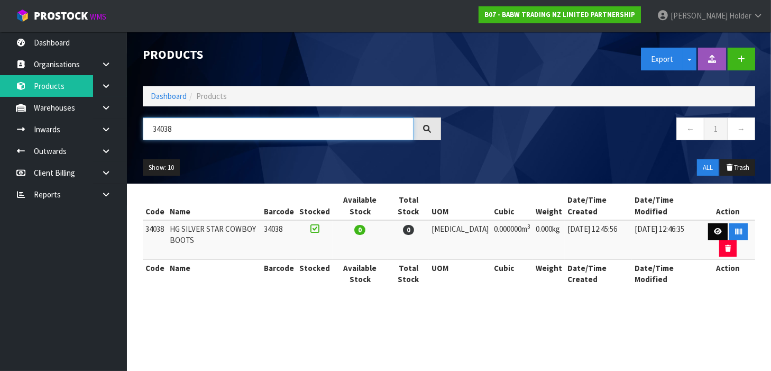
type input "34038"
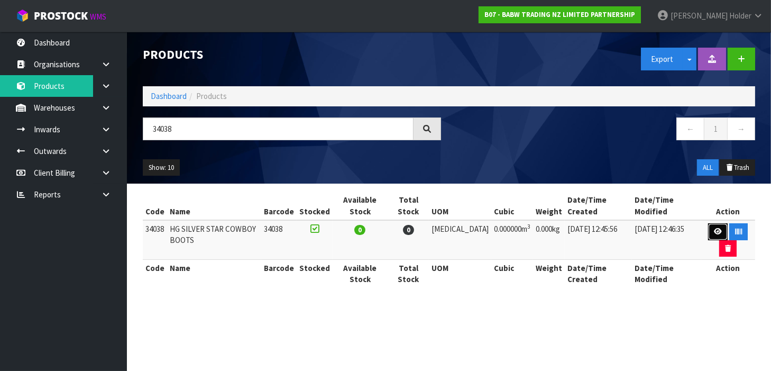
click at [708, 227] on link at bounding box center [718, 231] width 20 height 17
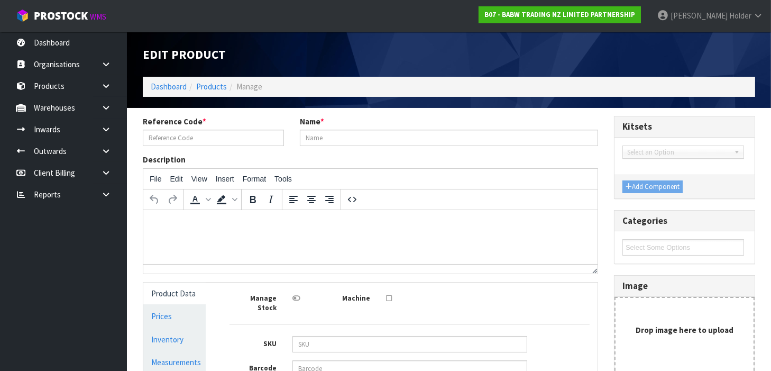
type input "34038"
type input "HG SILVER STAR COWBOY BOOTS"
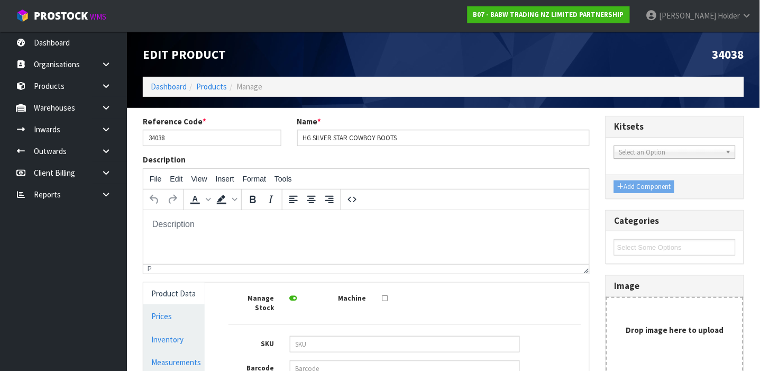
click at [331, 360] on input "text" at bounding box center [405, 368] width 230 height 16
type input "9360410009255"
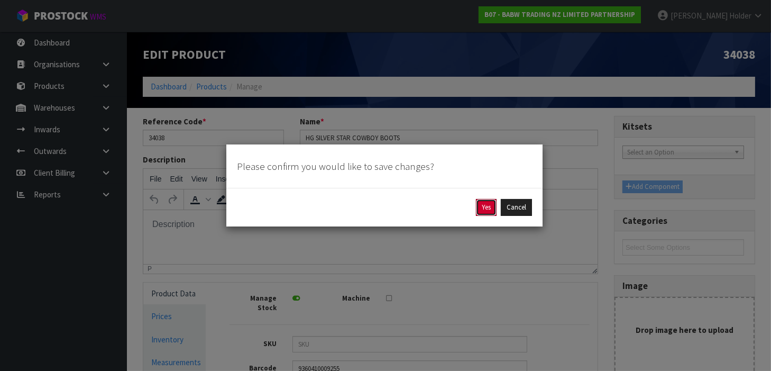
click at [489, 201] on button "Yes" at bounding box center [486, 207] width 21 height 17
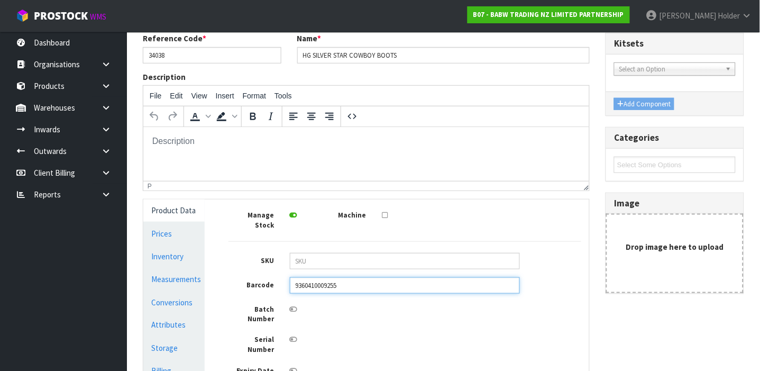
scroll to position [141, 0]
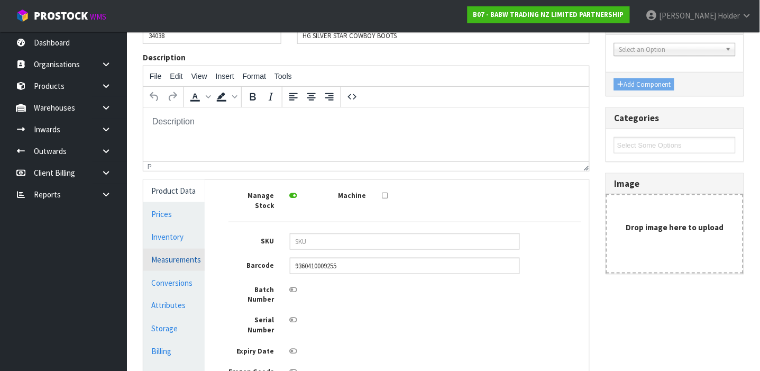
click at [188, 253] on link "Measurements" at bounding box center [173, 260] width 61 height 22
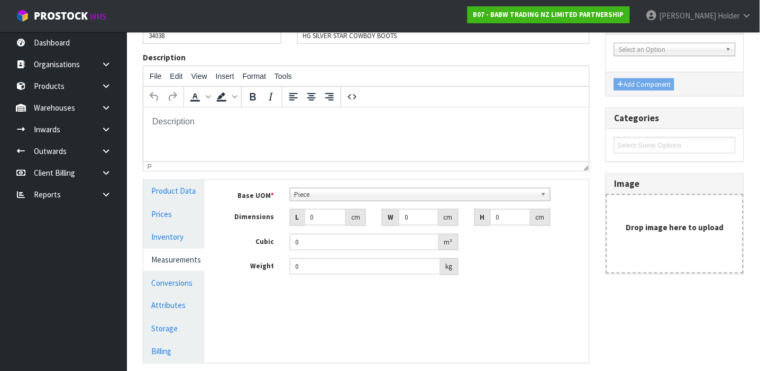
click at [315, 197] on span "Piece" at bounding box center [416, 194] width 242 height 13
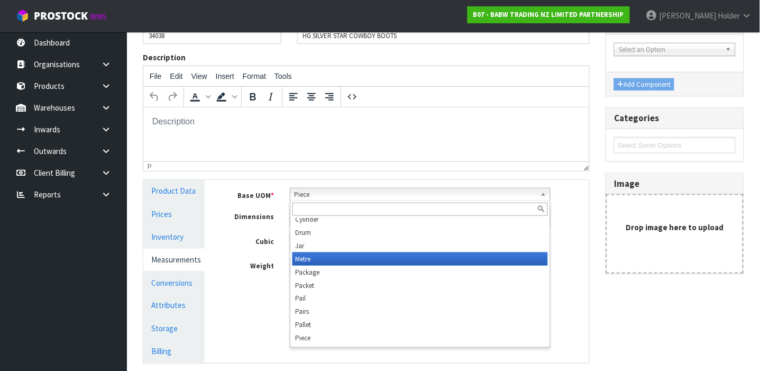
scroll to position [62, 0]
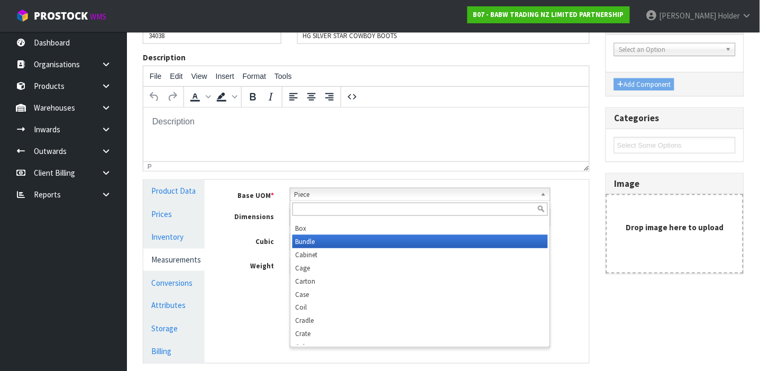
click at [314, 244] on li "Bundle" at bounding box center [421, 241] width 256 height 13
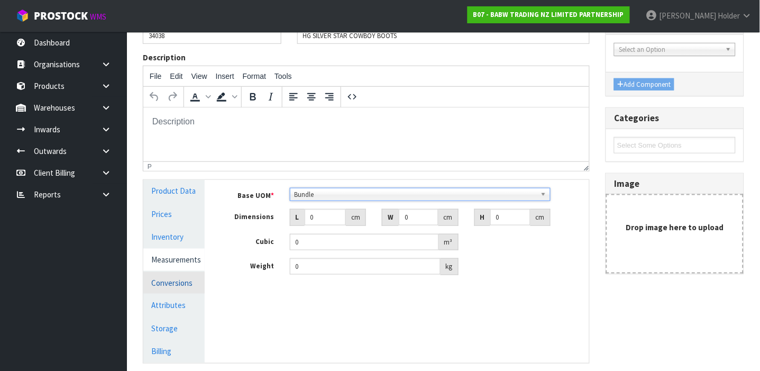
click at [184, 281] on link "Conversions" at bounding box center [173, 283] width 61 height 22
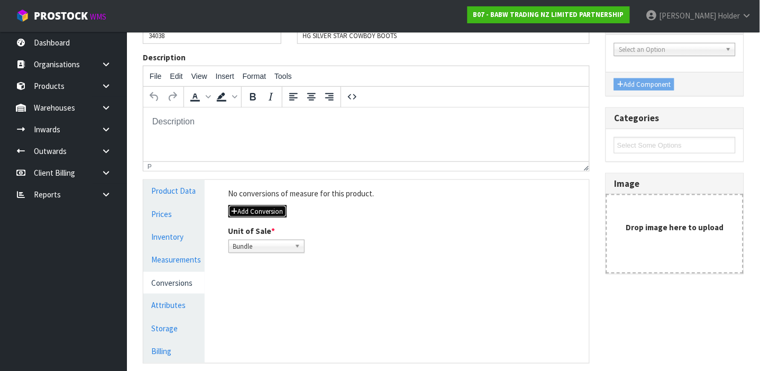
click at [269, 216] on button "Add Conversion" at bounding box center [258, 211] width 58 height 13
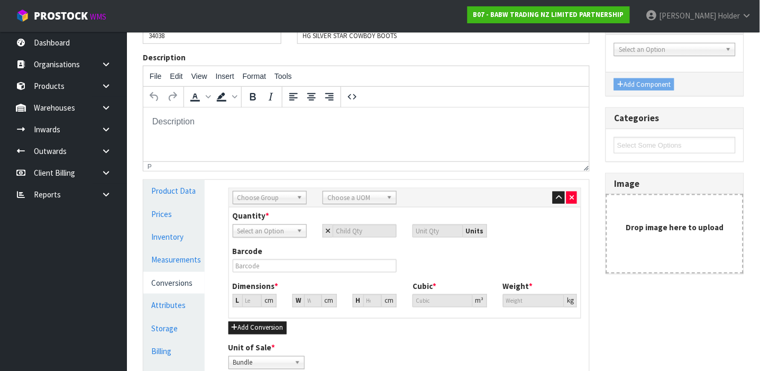
click at [263, 202] on span "Choose Group" at bounding box center [265, 198] width 55 height 13
click at [254, 252] on li "Outer" at bounding box center [269, 254] width 69 height 13
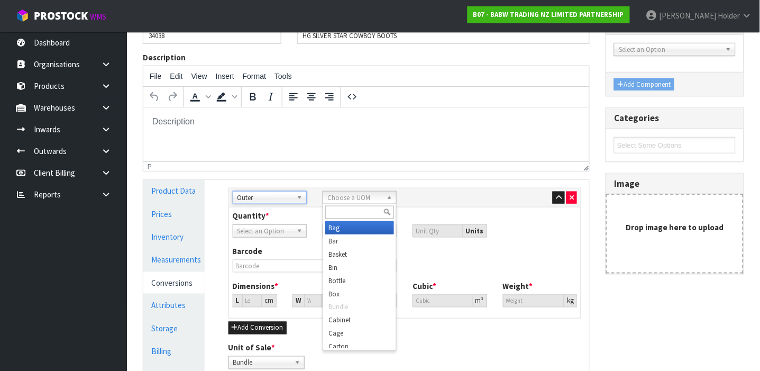
click at [336, 195] on span "Choose a UOM" at bounding box center [355, 198] width 55 height 13
type input "CAR"
click at [341, 231] on li "Car ton" at bounding box center [359, 227] width 69 height 13
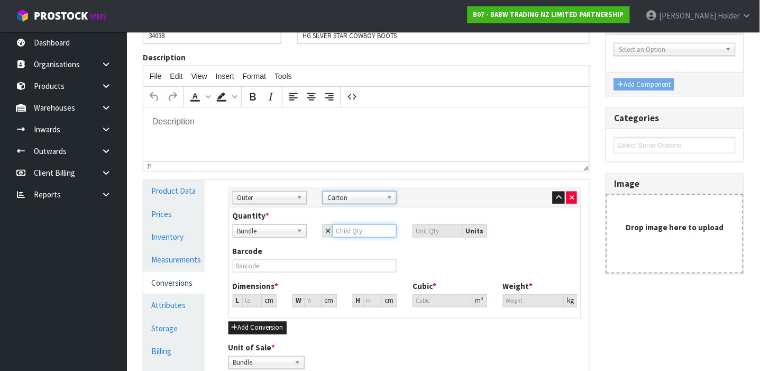
click at [350, 230] on input "number" at bounding box center [365, 230] width 64 height 13
type input "1"
type input "12"
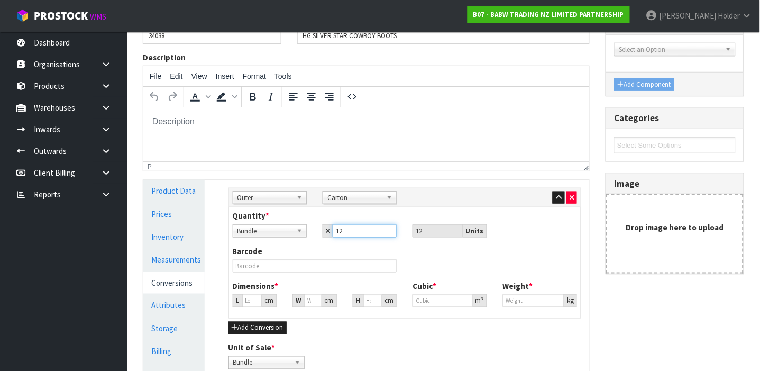
type input "12"
type input "0"
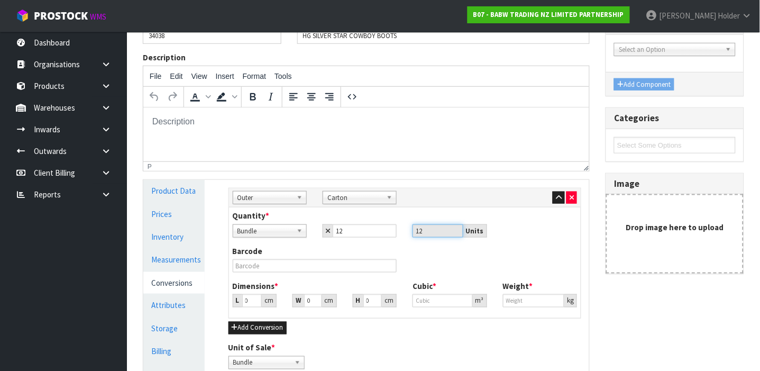
type input "0"
type input "2"
type input "0.000001"
type input "26"
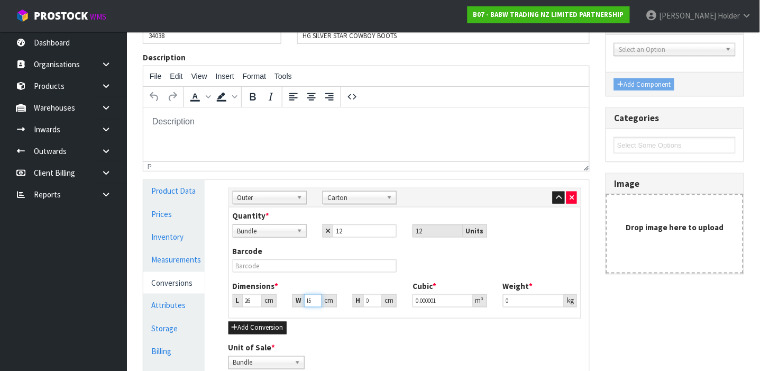
type input "45"
type input "2"
type input "0.00234"
type input "23"
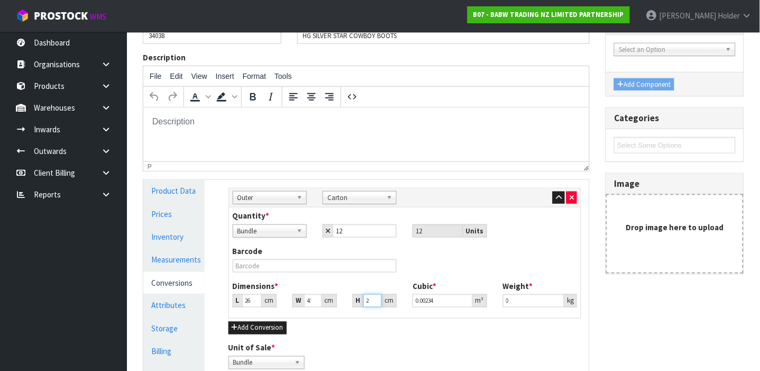
type input "0.02691"
type input "23"
type input "1.55"
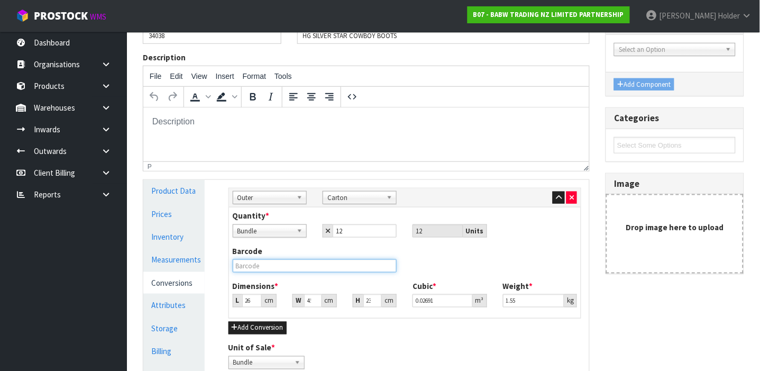
click at [326, 262] on input "text" at bounding box center [315, 265] width 165 height 13
type input "0000000340380012"
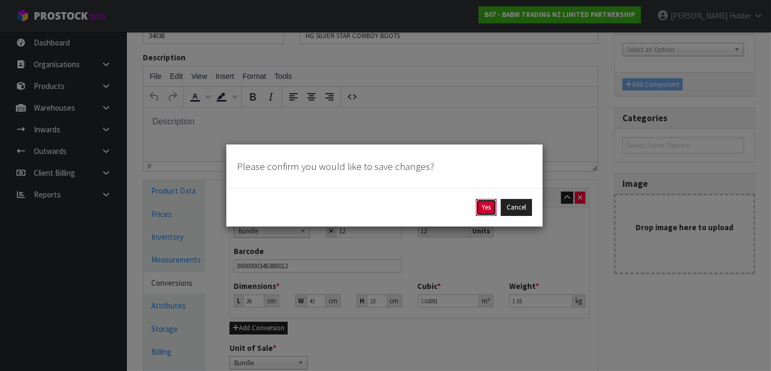
click at [489, 211] on button "Yes" at bounding box center [486, 207] width 21 height 17
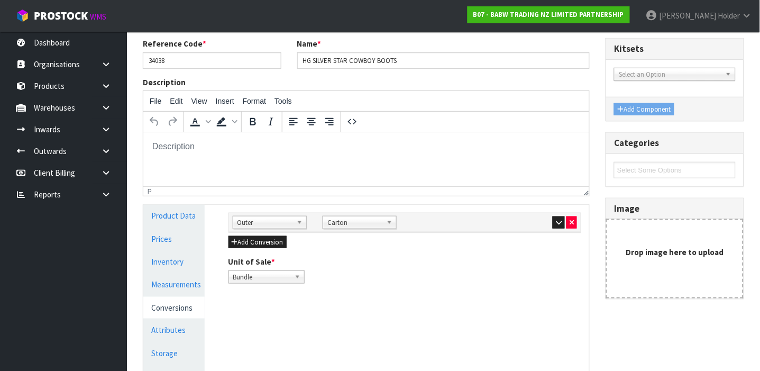
scroll to position [141, 0]
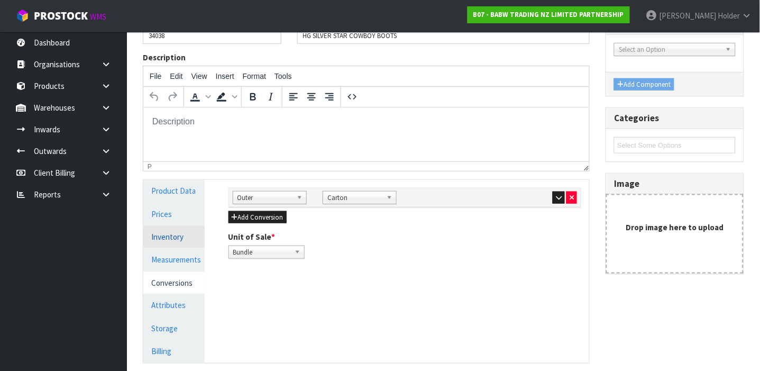
click at [174, 242] on link "Inventory" at bounding box center [173, 237] width 61 height 22
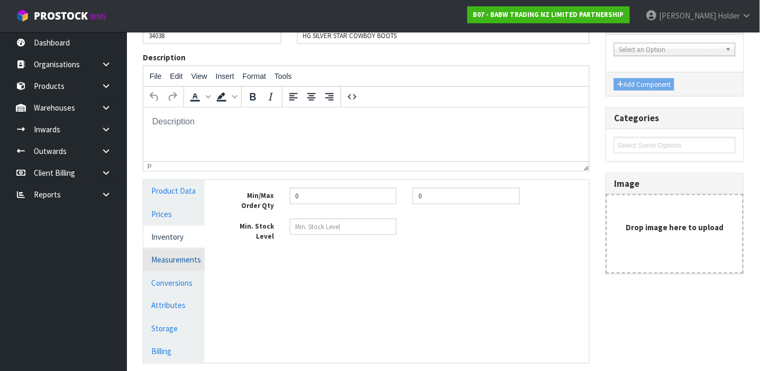
click at [176, 255] on link "Measurements" at bounding box center [173, 260] width 61 height 22
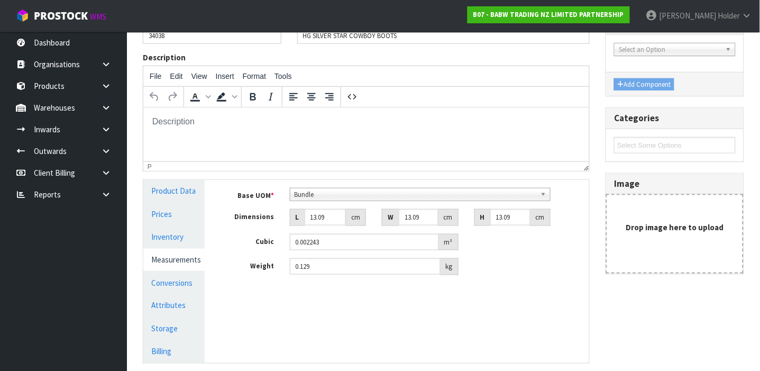
scroll to position [212, 0]
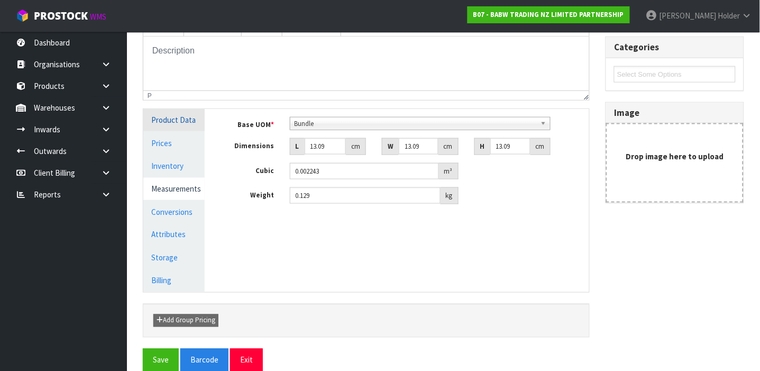
click at [178, 125] on link "Product Data" at bounding box center [173, 120] width 61 height 22
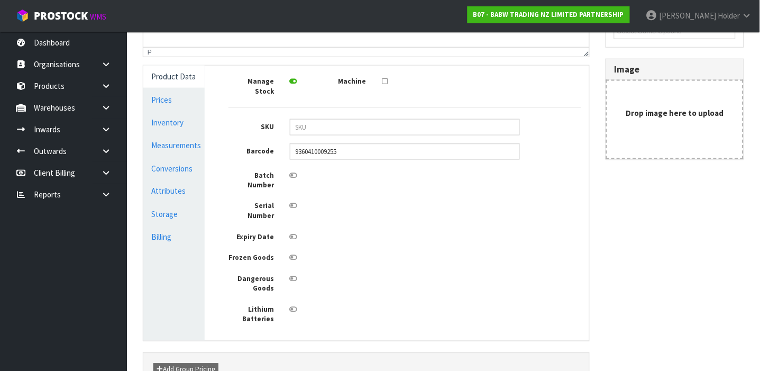
scroll to position [292, 0]
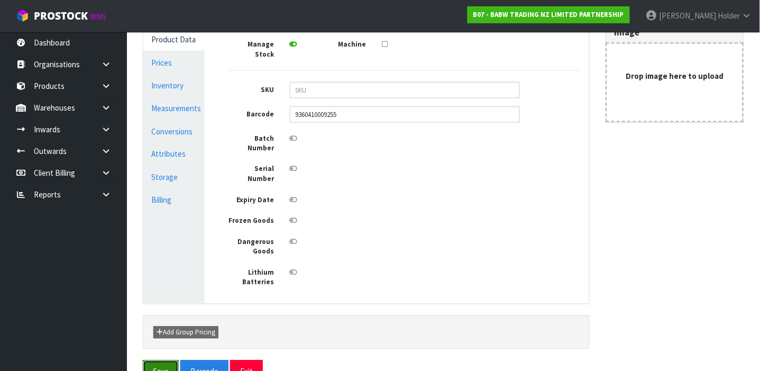
click at [157, 360] on button "Save" at bounding box center [161, 371] width 36 height 23
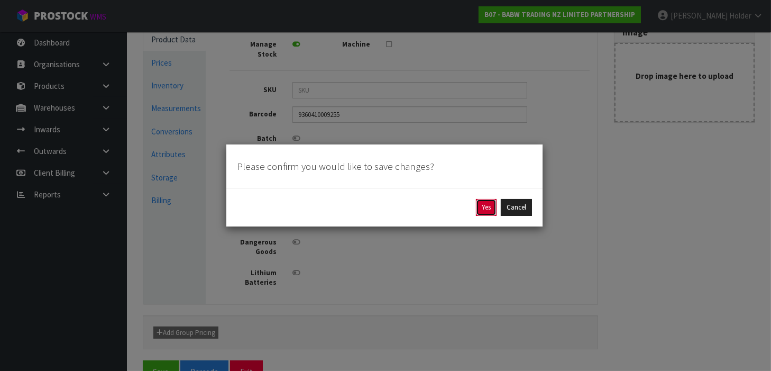
click at [488, 203] on button "Yes" at bounding box center [486, 207] width 21 height 17
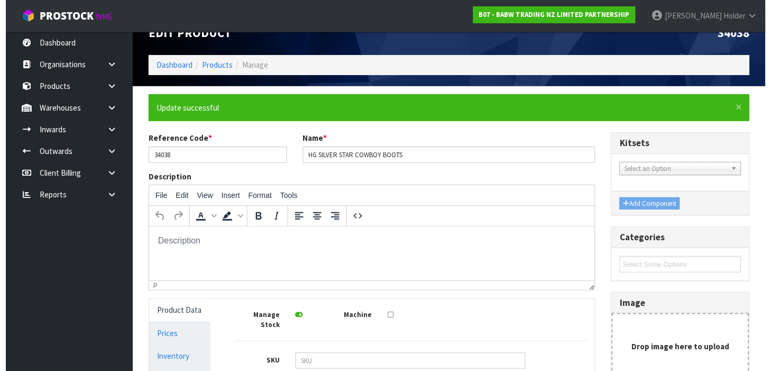
scroll to position [0, 0]
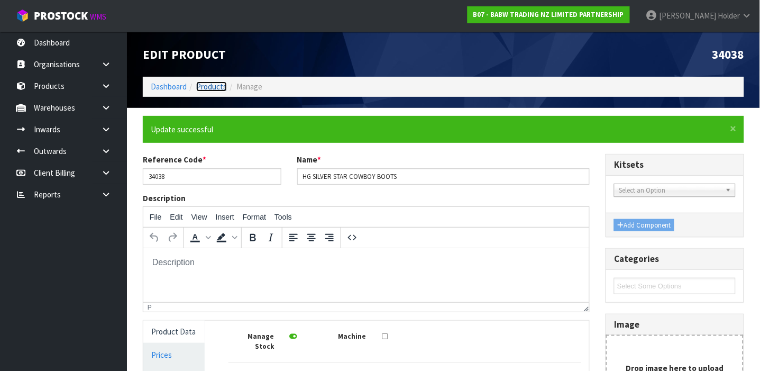
click at [207, 88] on link "Products" at bounding box center [211, 86] width 31 height 10
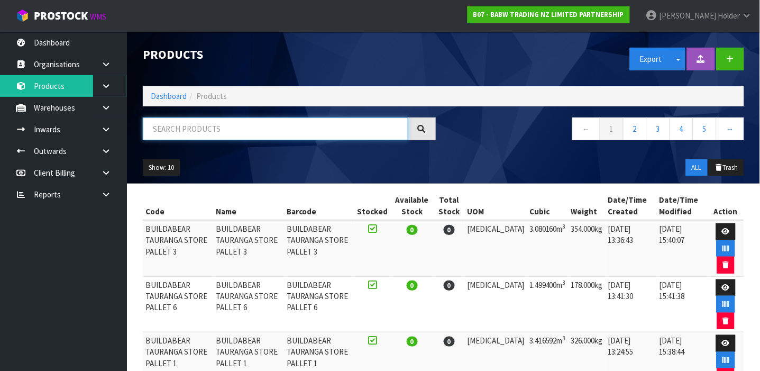
click at [210, 134] on input "text" at bounding box center [276, 128] width 266 height 23
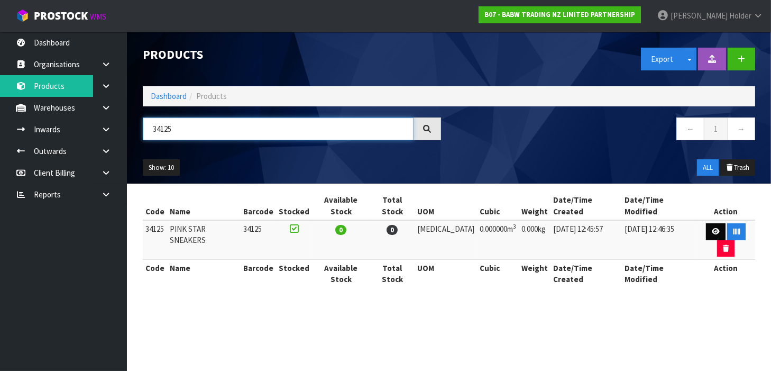
type input "34125"
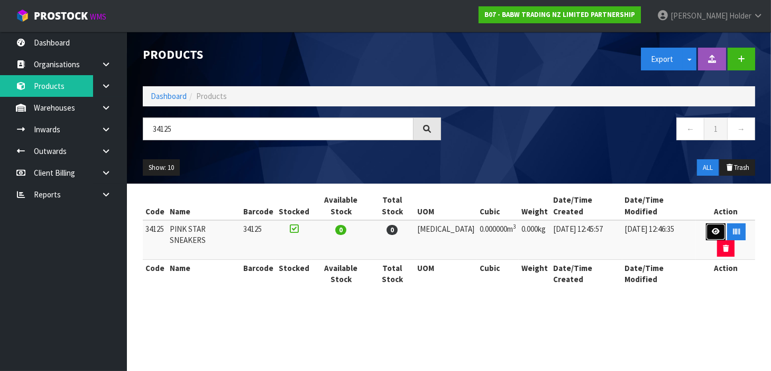
click at [706, 223] on link at bounding box center [716, 231] width 20 height 17
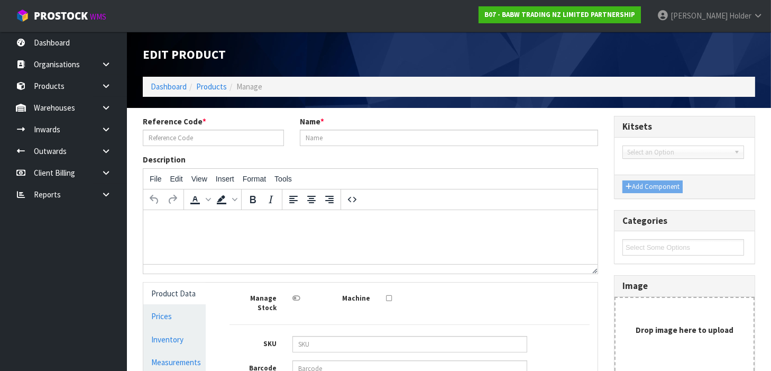
type input "34125"
type input "PINK STAR SNEAKERS"
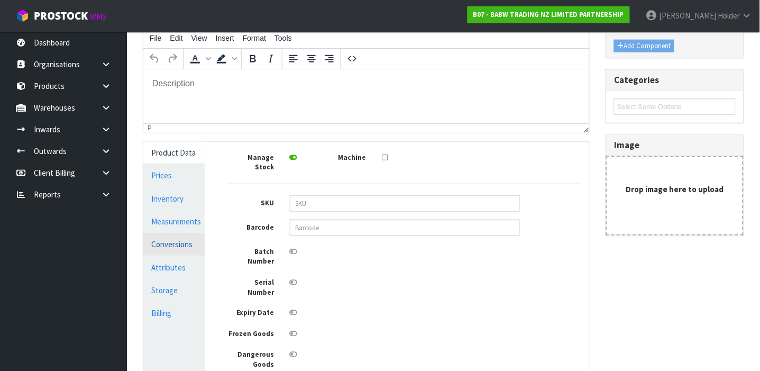
click at [191, 250] on link "Conversions" at bounding box center [173, 244] width 61 height 22
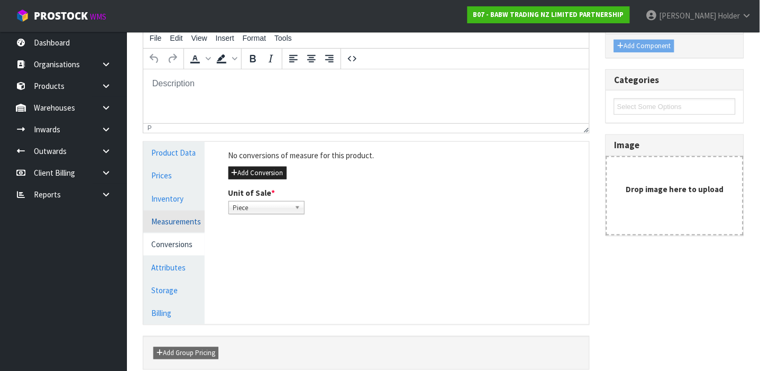
click at [158, 220] on link "Measurements" at bounding box center [173, 222] width 61 height 22
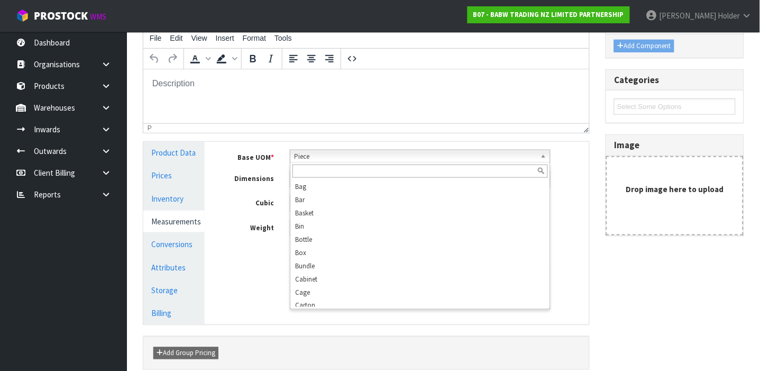
click at [309, 157] on span "Piece" at bounding box center [416, 156] width 242 height 13
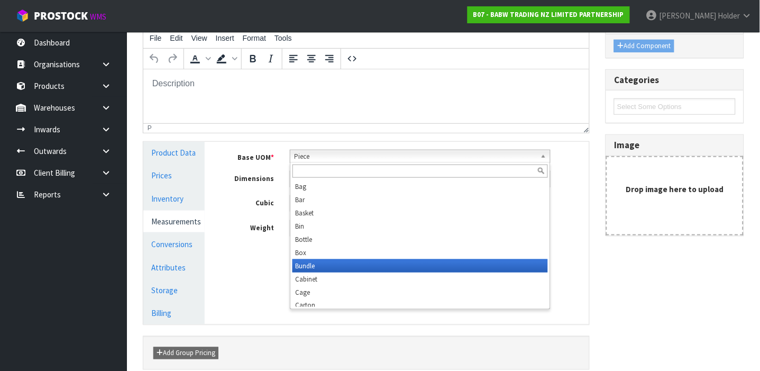
click at [308, 259] on li "Bundle" at bounding box center [421, 265] width 256 height 13
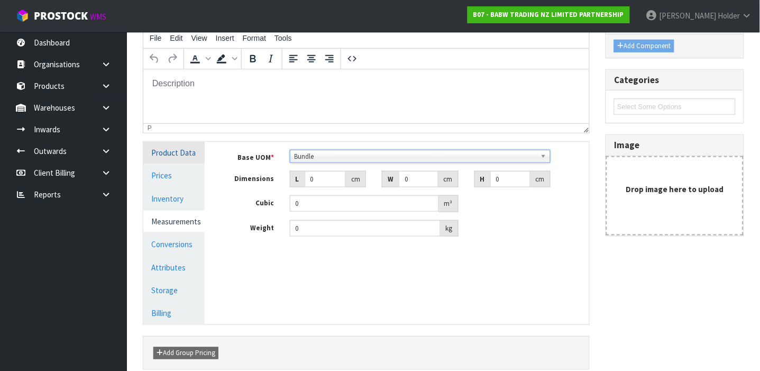
click at [179, 149] on link "Product Data" at bounding box center [173, 153] width 61 height 22
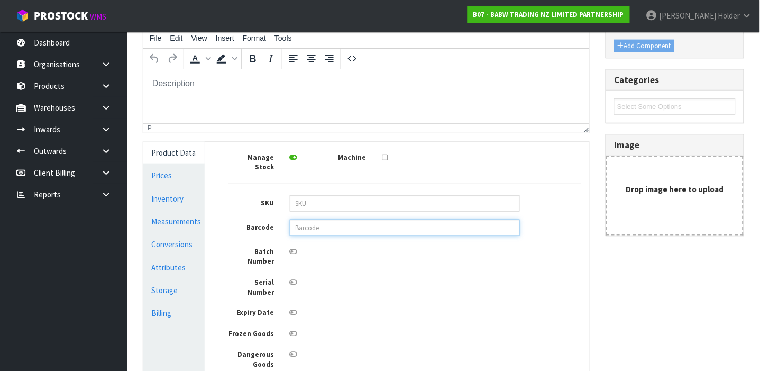
click at [312, 220] on input "text" at bounding box center [405, 228] width 230 height 16
type input "9360410009378"
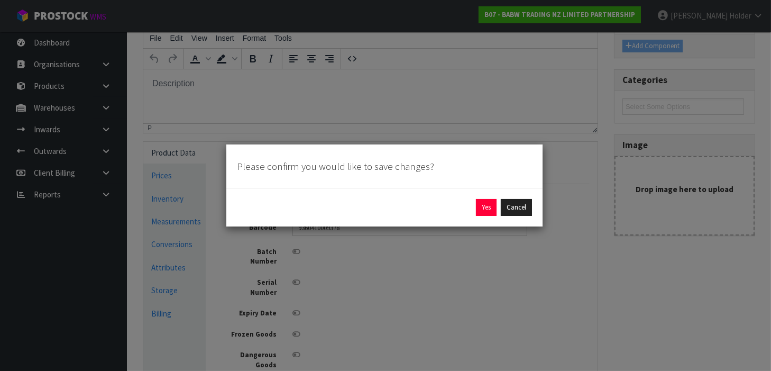
click at [472, 207] on div "Yes Cancel" at bounding box center [384, 207] width 295 height 17
click at [476, 207] on button "Yes" at bounding box center [486, 207] width 21 height 17
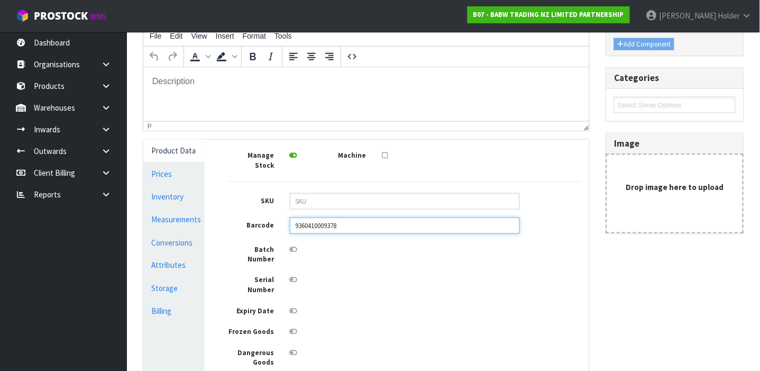
scroll to position [212, 0]
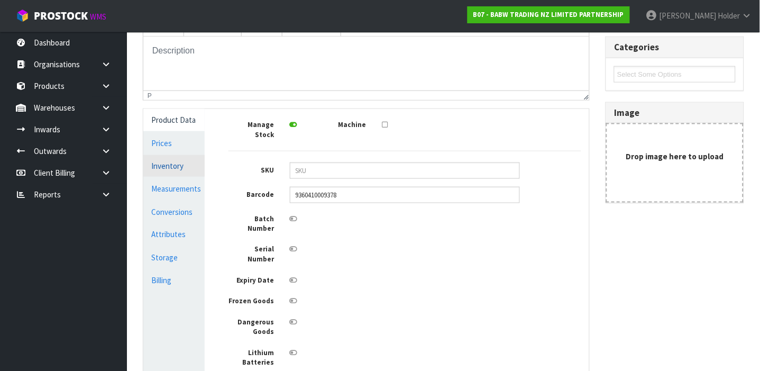
click at [187, 169] on link "Inventory" at bounding box center [173, 166] width 61 height 22
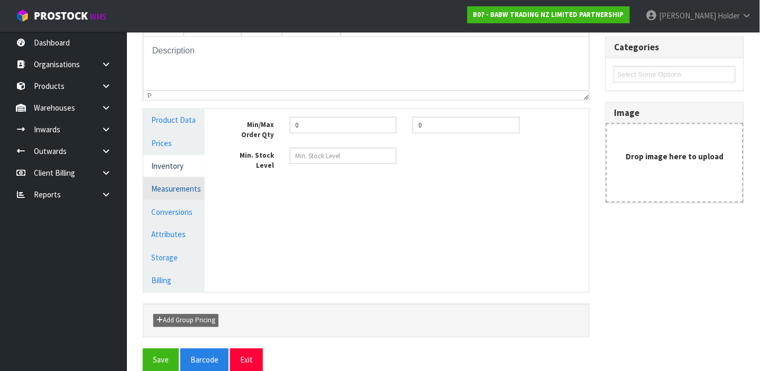
click at [187, 182] on link "Measurements" at bounding box center [173, 189] width 61 height 22
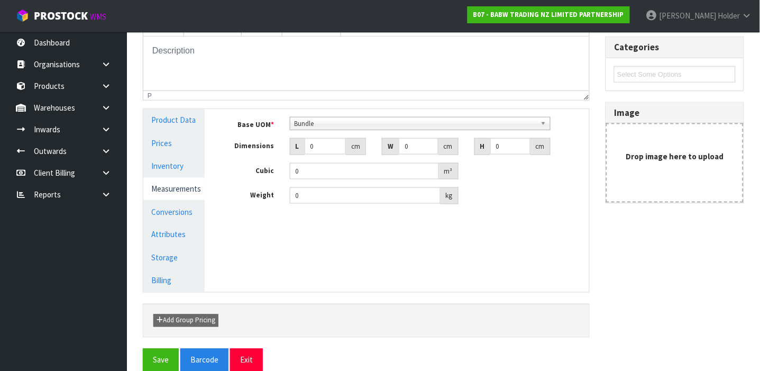
click at [180, 199] on link "Measurements" at bounding box center [173, 189] width 61 height 22
click at [179, 214] on link "Conversions" at bounding box center [173, 212] width 61 height 22
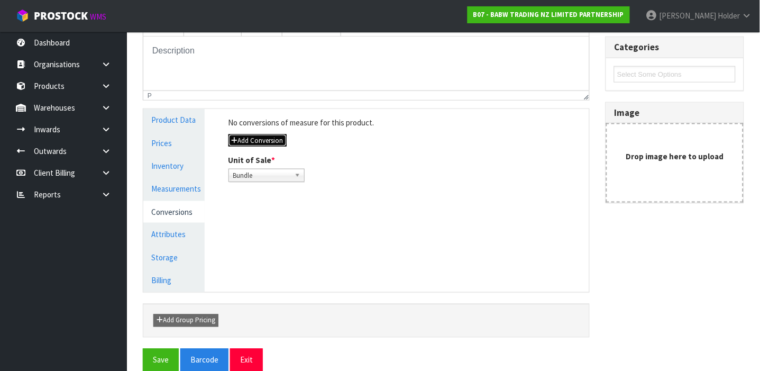
click at [258, 143] on button "Add Conversion" at bounding box center [258, 140] width 58 height 13
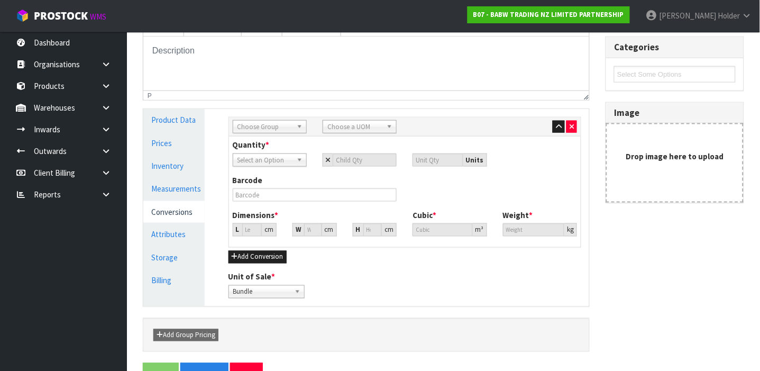
click at [256, 128] on span "Choose Group" at bounding box center [265, 127] width 55 height 13
click at [256, 179] on li "Outer" at bounding box center [269, 183] width 69 height 13
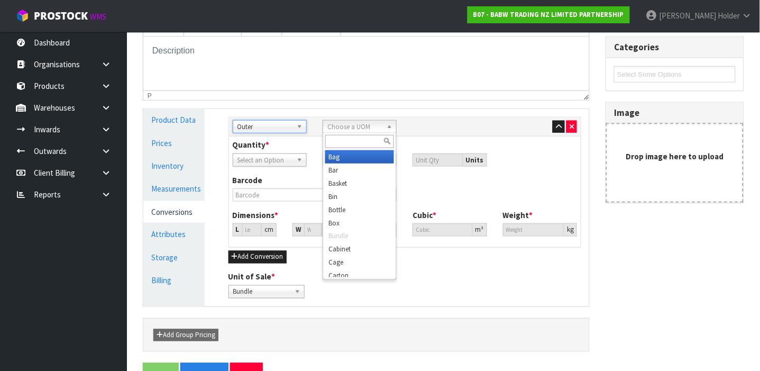
click at [346, 128] on span "Choose a UOM" at bounding box center [355, 127] width 55 height 13
type input "CAR"
click at [351, 157] on li "Car ton" at bounding box center [359, 156] width 69 height 13
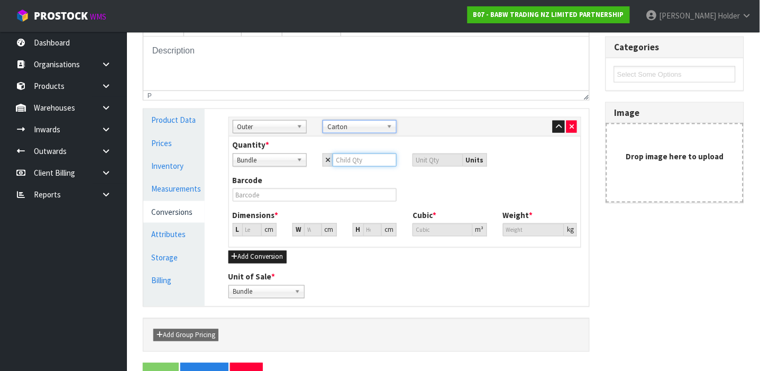
click at [349, 157] on input "number" at bounding box center [365, 159] width 64 height 13
type input "1"
type input "12"
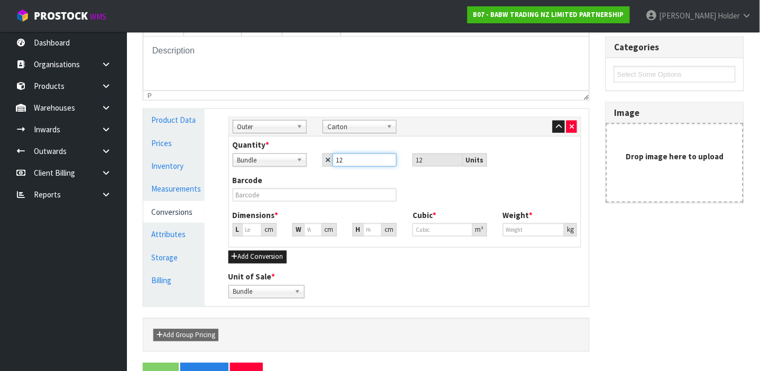
type input "12"
type input "0"
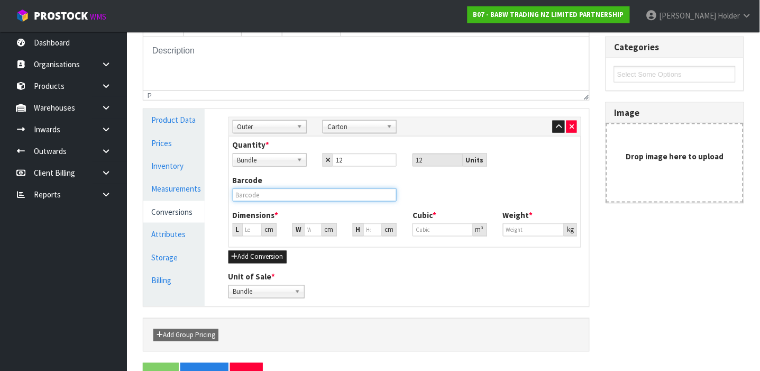
type input "0"
click at [325, 189] on input "text" at bounding box center [315, 194] width 165 height 13
type input "1"
type input "0.000001"
type input "19"
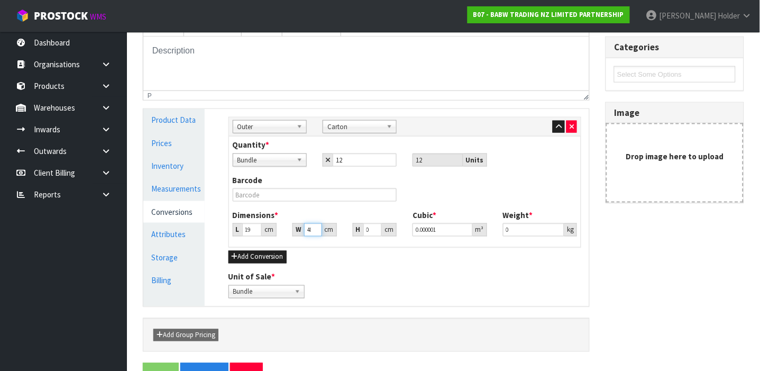
scroll to position [0, 2]
type input "48"
type input "1"
type input "0.000912"
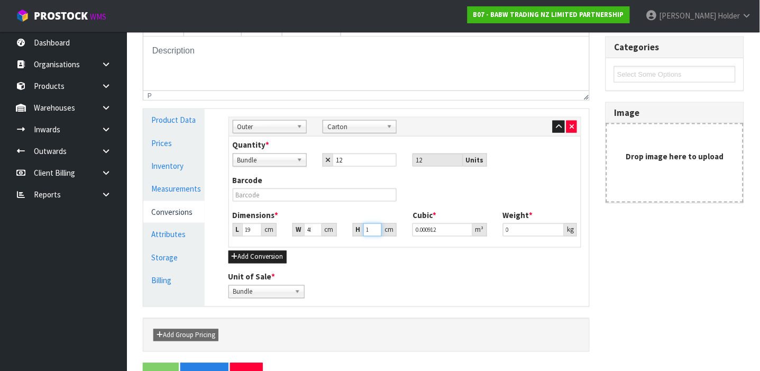
type input "18"
type input "0.016416"
type input "18"
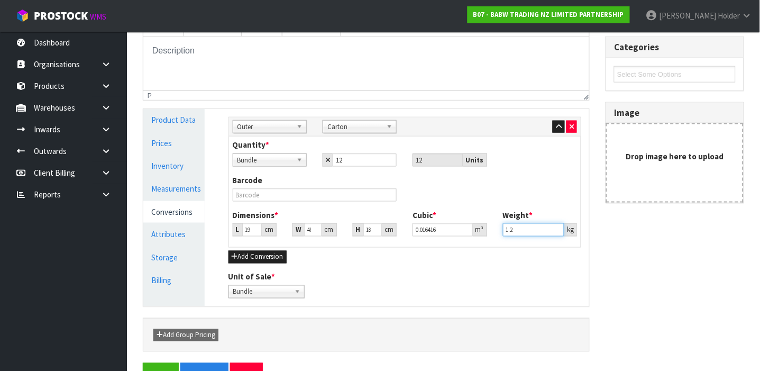
type input "1.2"
click at [306, 196] on input "text" at bounding box center [315, 194] width 165 height 13
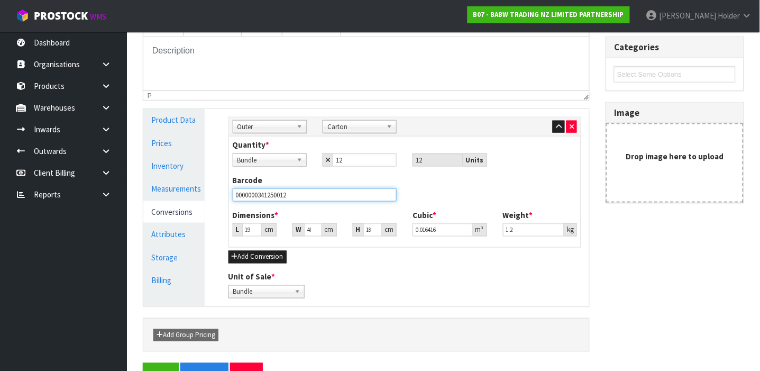
type input "0000000341250012"
click at [143, 363] on button "Save" at bounding box center [161, 374] width 36 height 23
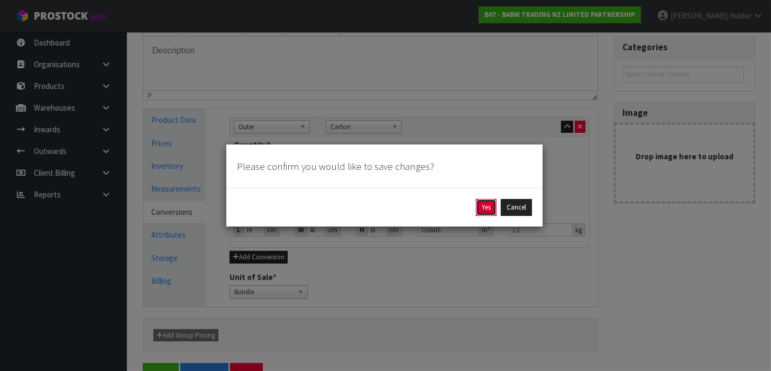
click at [483, 205] on button "Yes" at bounding box center [486, 207] width 21 height 17
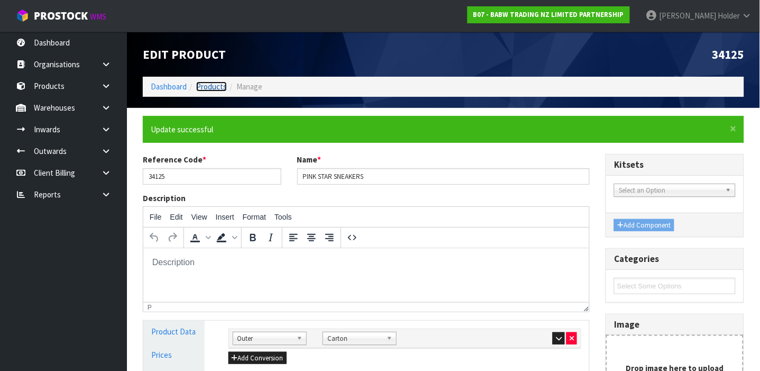
click at [213, 89] on link "Products" at bounding box center [211, 86] width 31 height 10
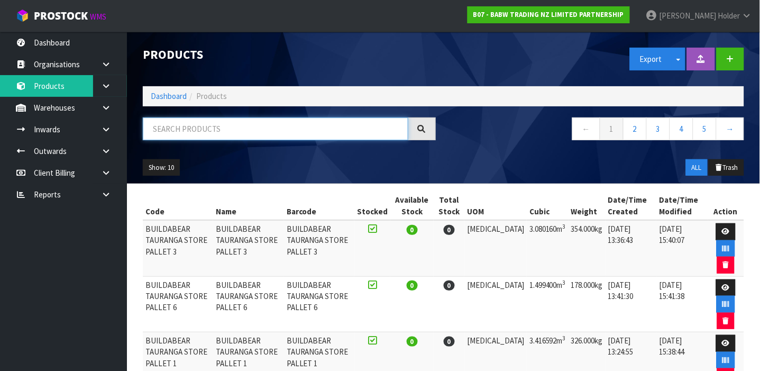
click at [243, 123] on input "text" at bounding box center [276, 128] width 266 height 23
click at [188, 137] on input "text" at bounding box center [276, 128] width 266 height 23
